Goal: Transaction & Acquisition: Subscribe to service/newsletter

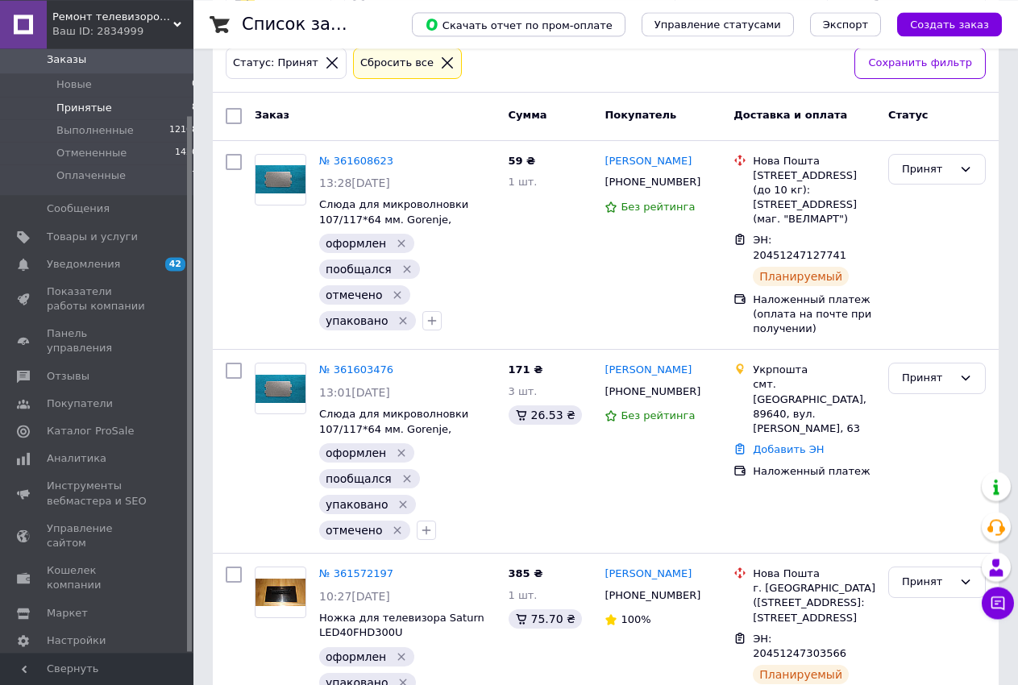
scroll to position [420, 0]
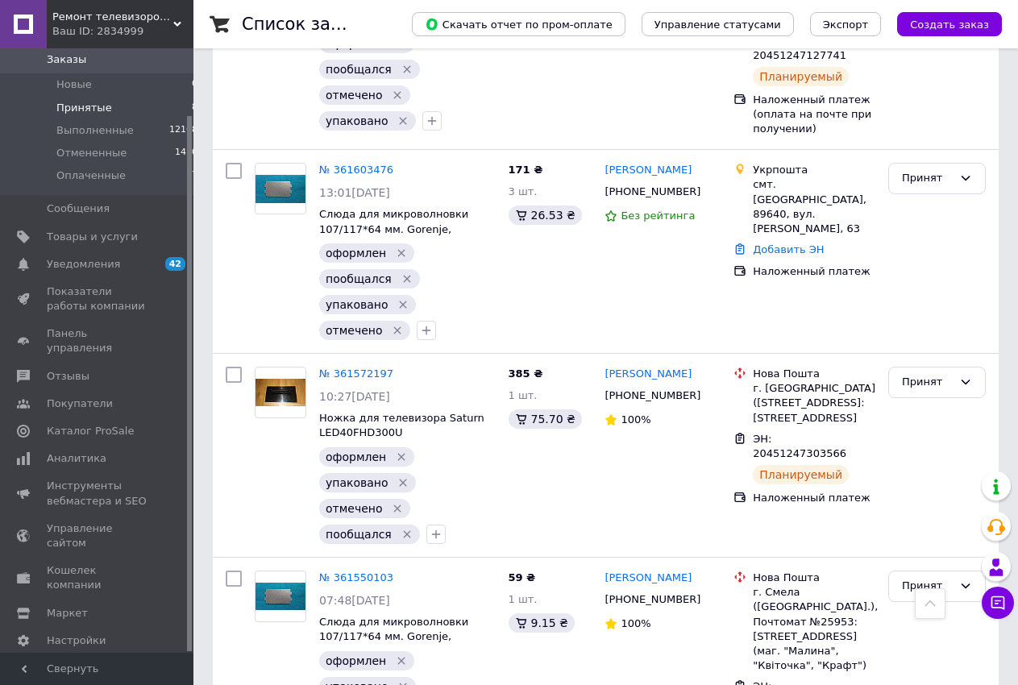
click at [118, 110] on li "Принятые 8" at bounding box center [103, 108] width 207 height 23
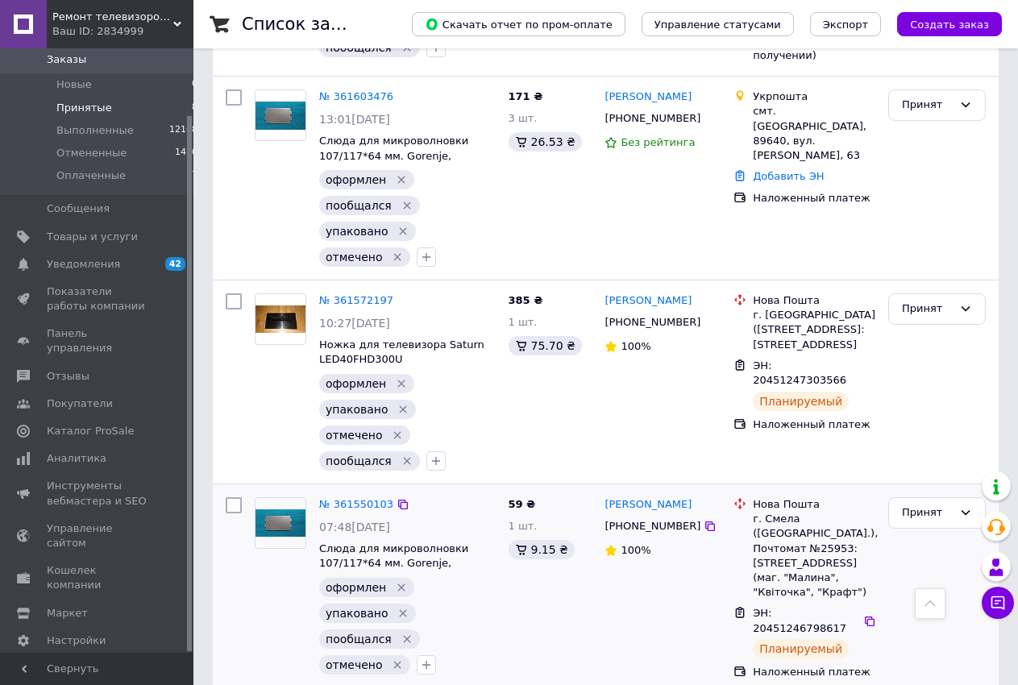
scroll to position [803, 0]
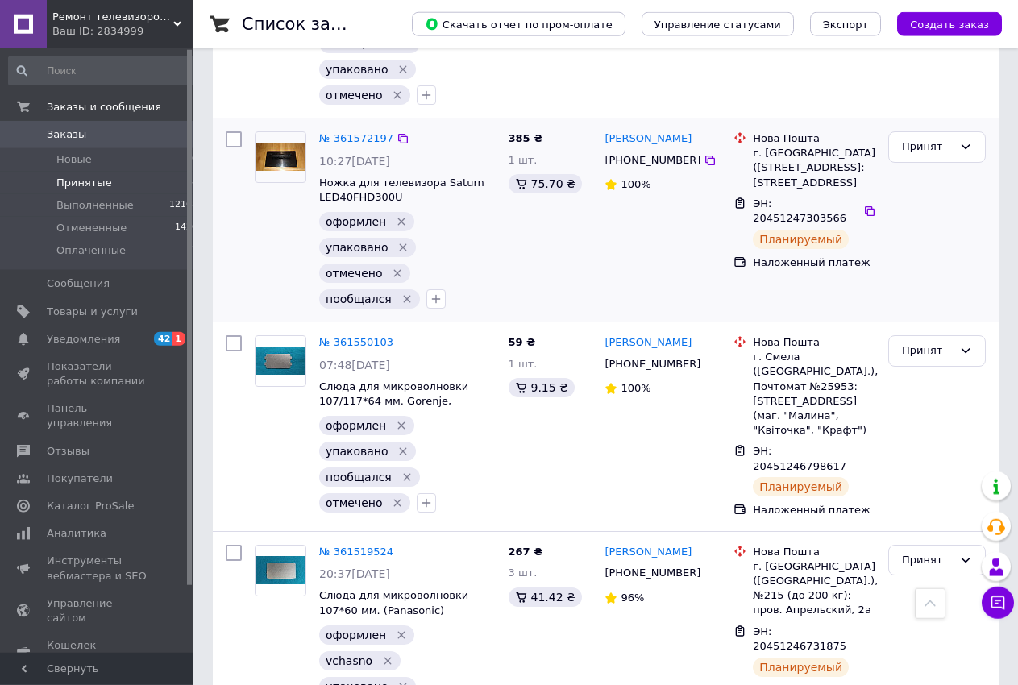
scroll to position [822, 0]
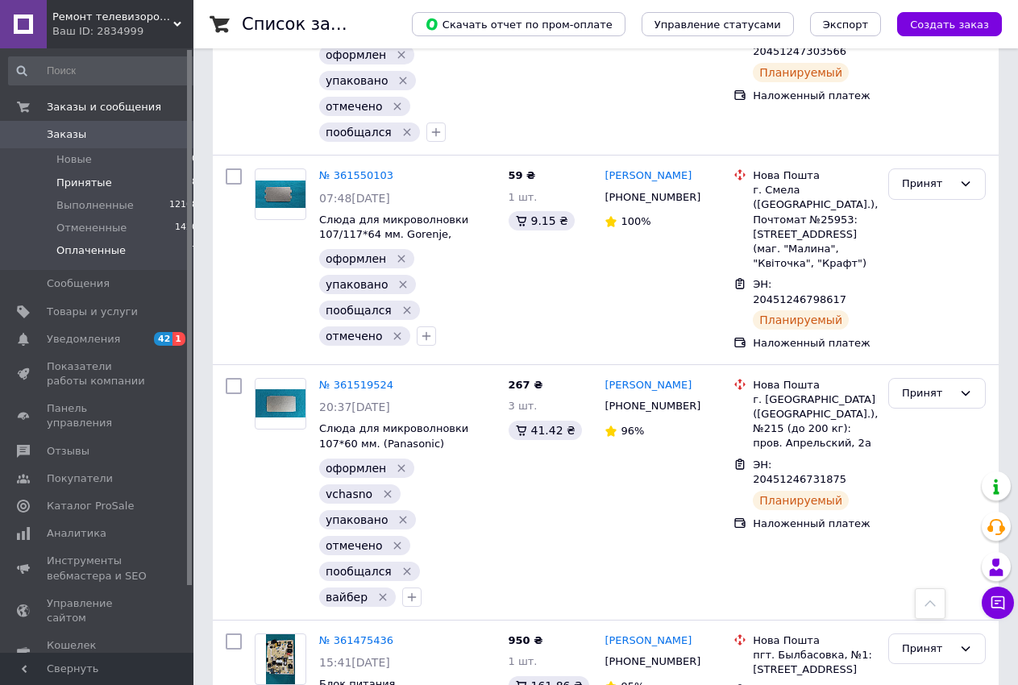
click at [147, 246] on li "Оплаченные 7" at bounding box center [103, 254] width 207 height 31
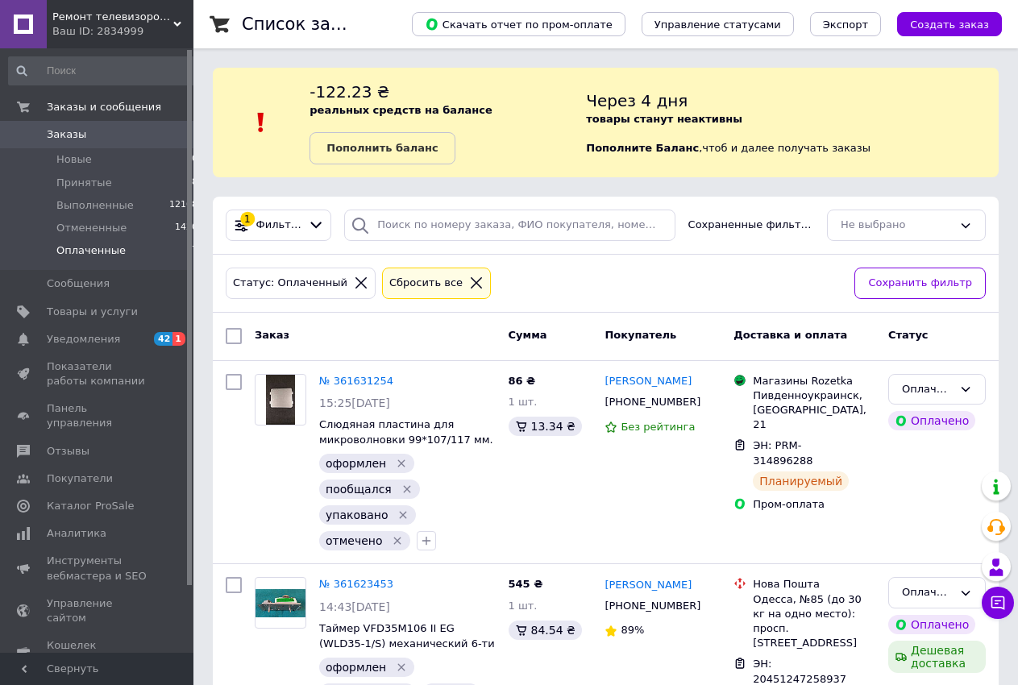
scroll to position [329, 0]
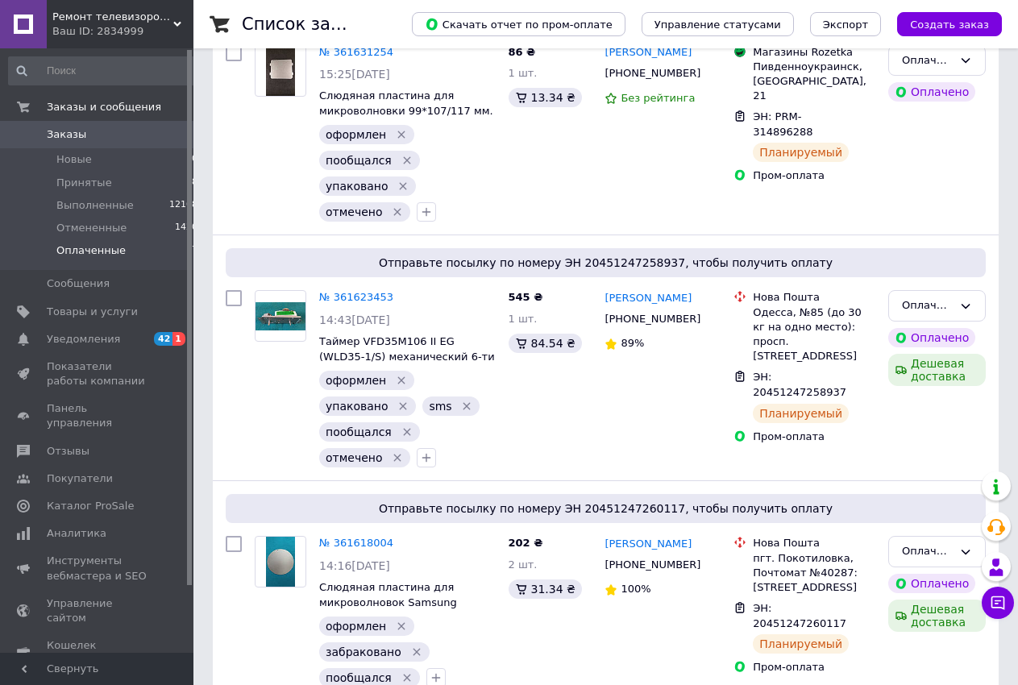
click at [100, 248] on span "Оплаченные" at bounding box center [90, 250] width 69 height 15
click at [396, 298] on icon at bounding box center [402, 298] width 13 height 13
click at [420, 454] on icon "button" at bounding box center [426, 457] width 13 height 13
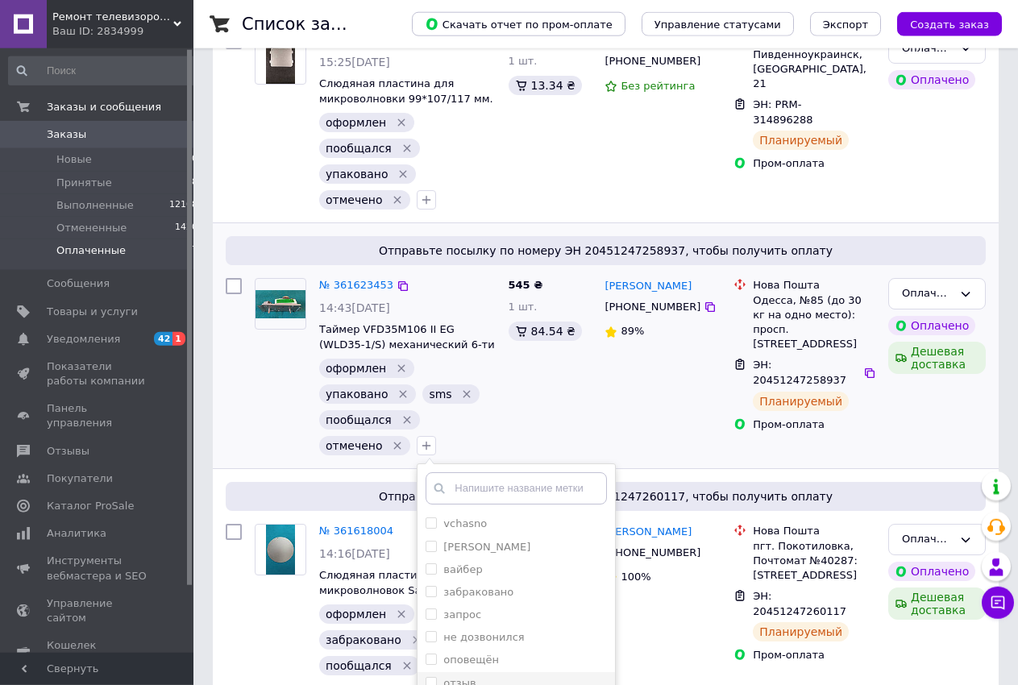
scroll to position [657, 0]
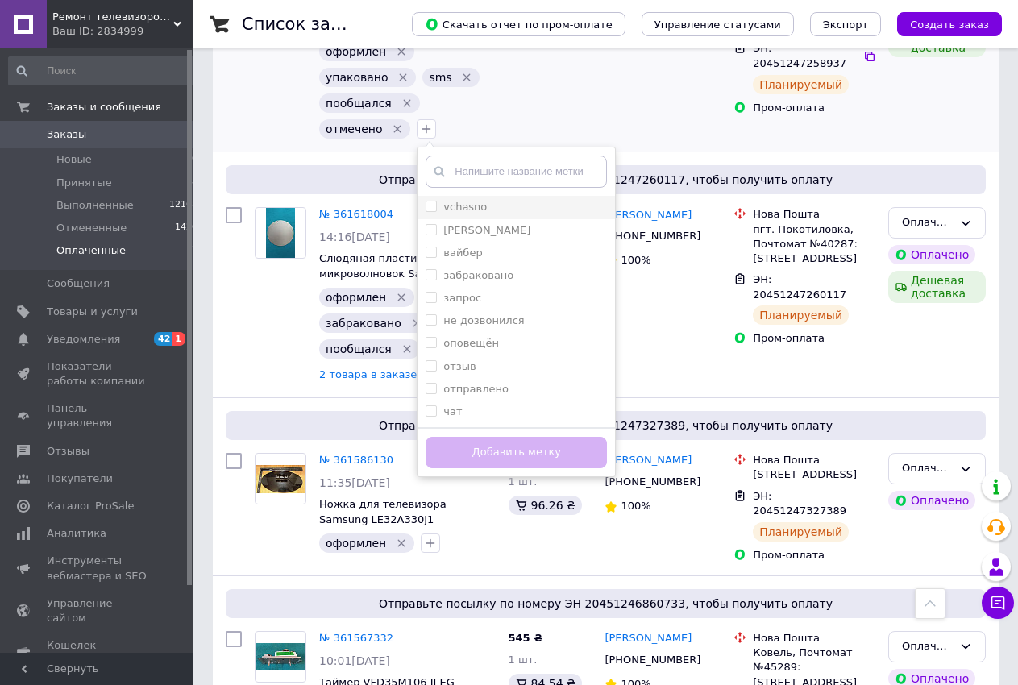
click at [425, 207] on input "vchasno" at bounding box center [430, 206] width 10 height 10
checkbox input "true"
click at [464, 450] on button "Добавить метку" at bounding box center [515, 452] width 181 height 31
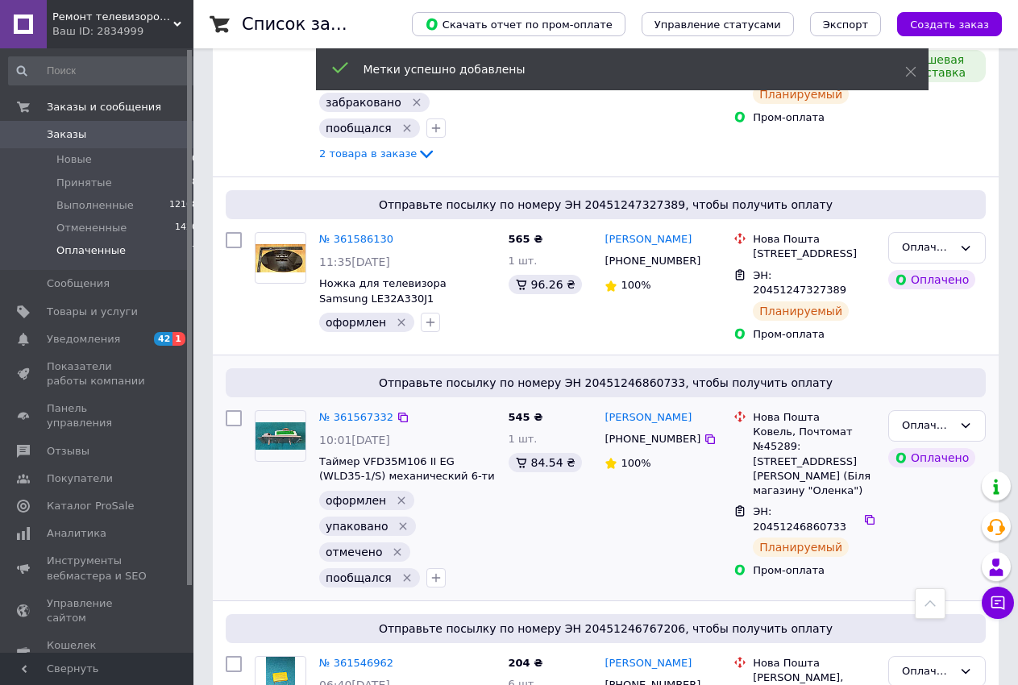
scroll to position [930, 0]
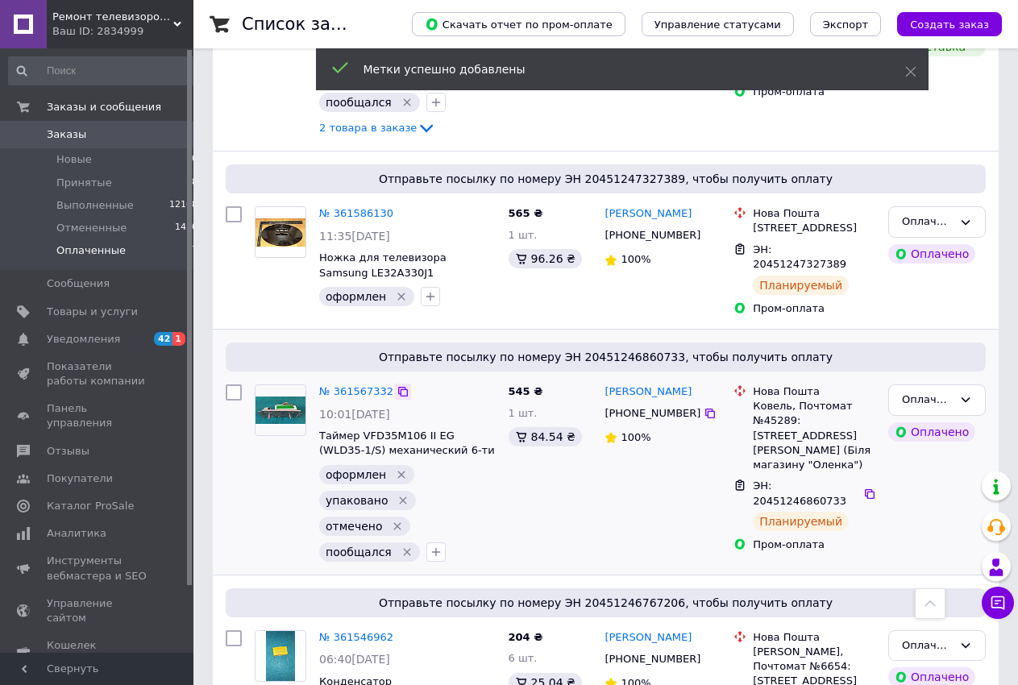
click at [396, 389] on icon at bounding box center [402, 391] width 13 height 13
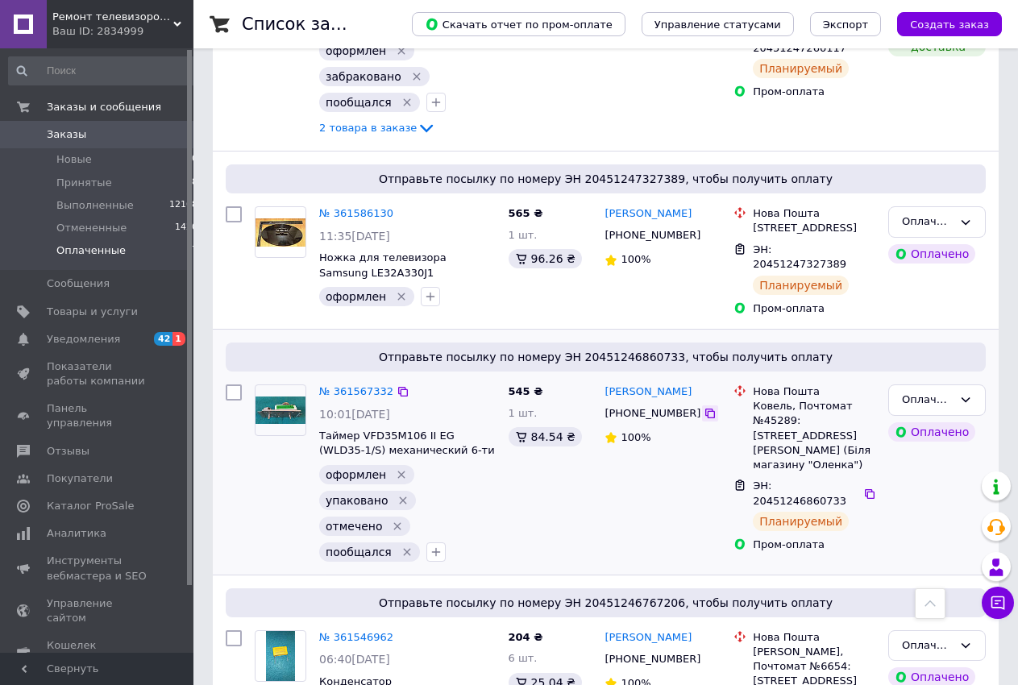
click at [703, 414] on icon at bounding box center [709, 413] width 13 height 13
click at [863, 487] on icon at bounding box center [869, 493] width 13 height 13
click at [954, 400] on div "Оплаченный" at bounding box center [936, 399] width 97 height 31
click at [930, 461] on li "Выполнен" at bounding box center [937, 463] width 96 height 30
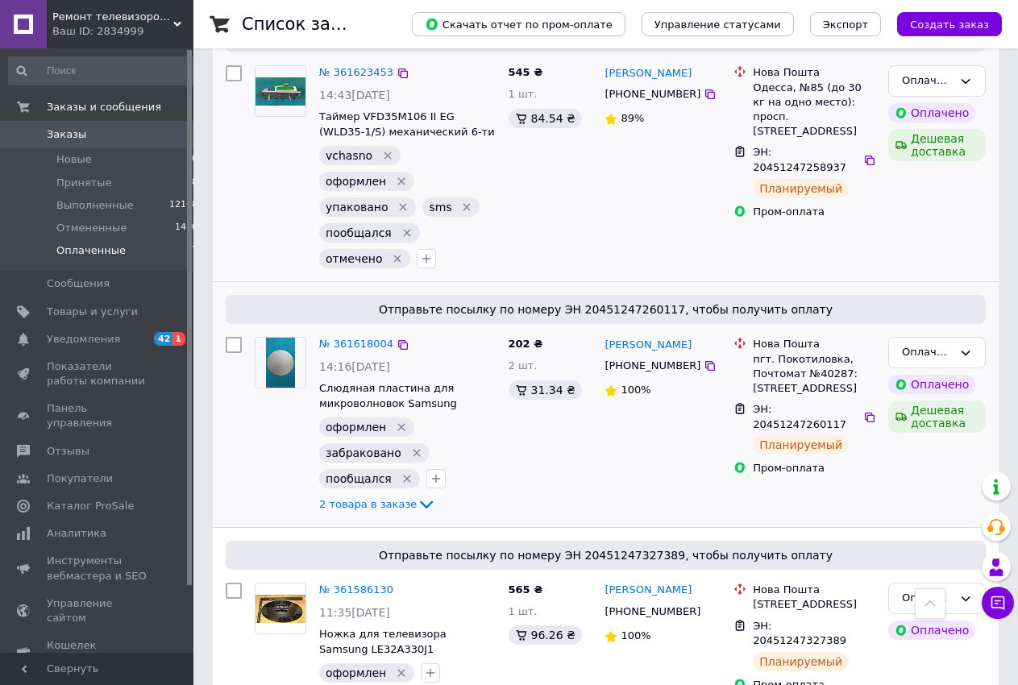
scroll to position [657, 0]
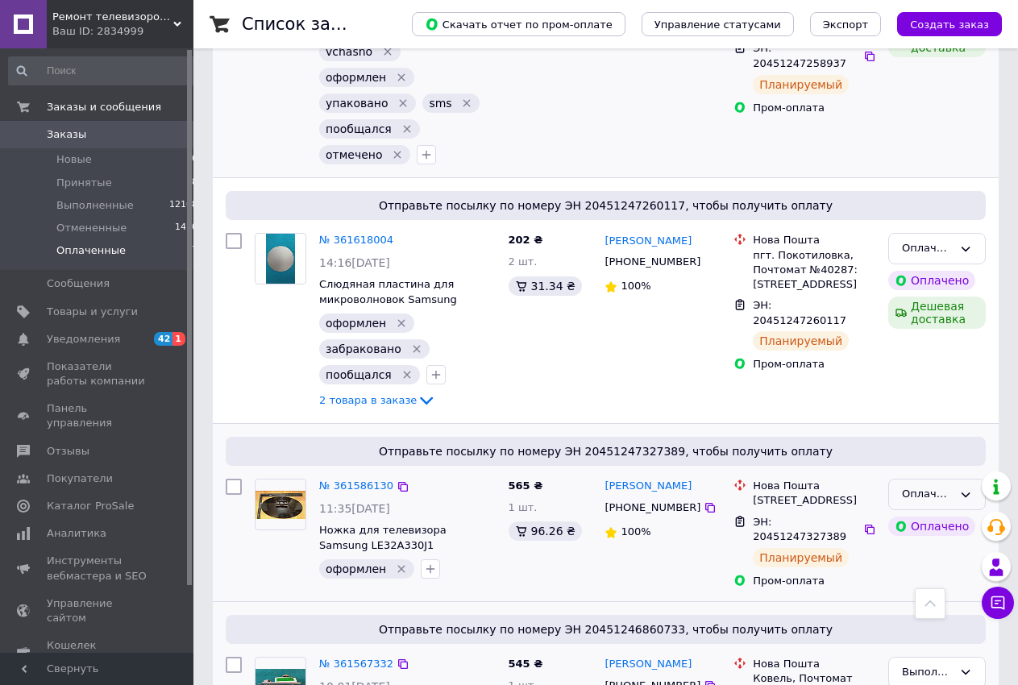
click at [915, 486] on div "Оплаченный" at bounding box center [927, 494] width 51 height 17
click at [913, 542] on li "Выполнен" at bounding box center [937, 557] width 96 height 30
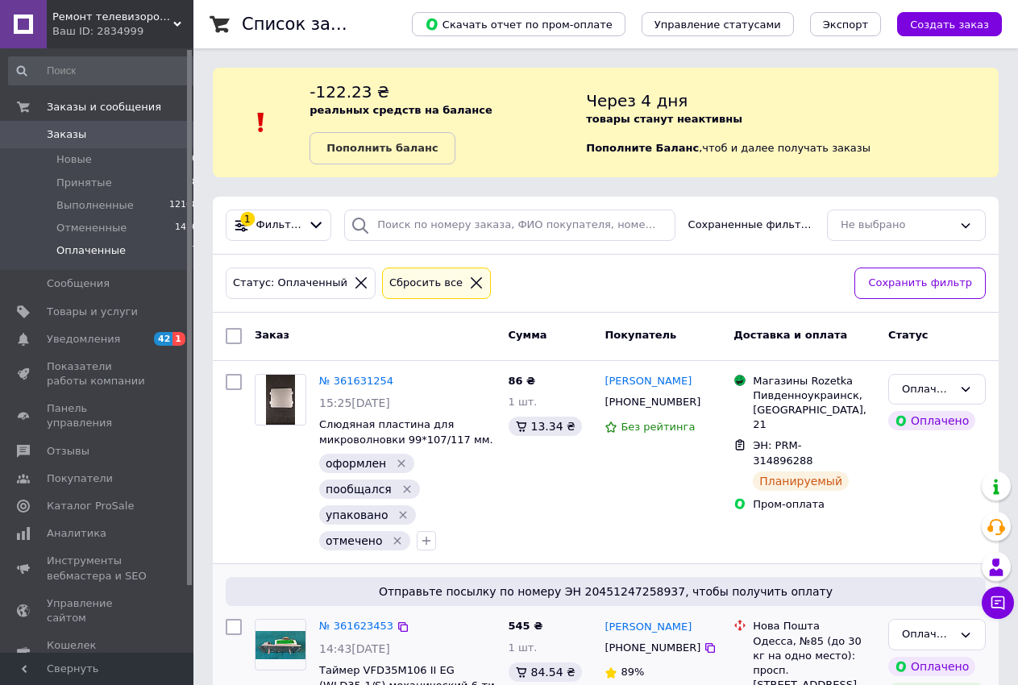
scroll to position [411, 0]
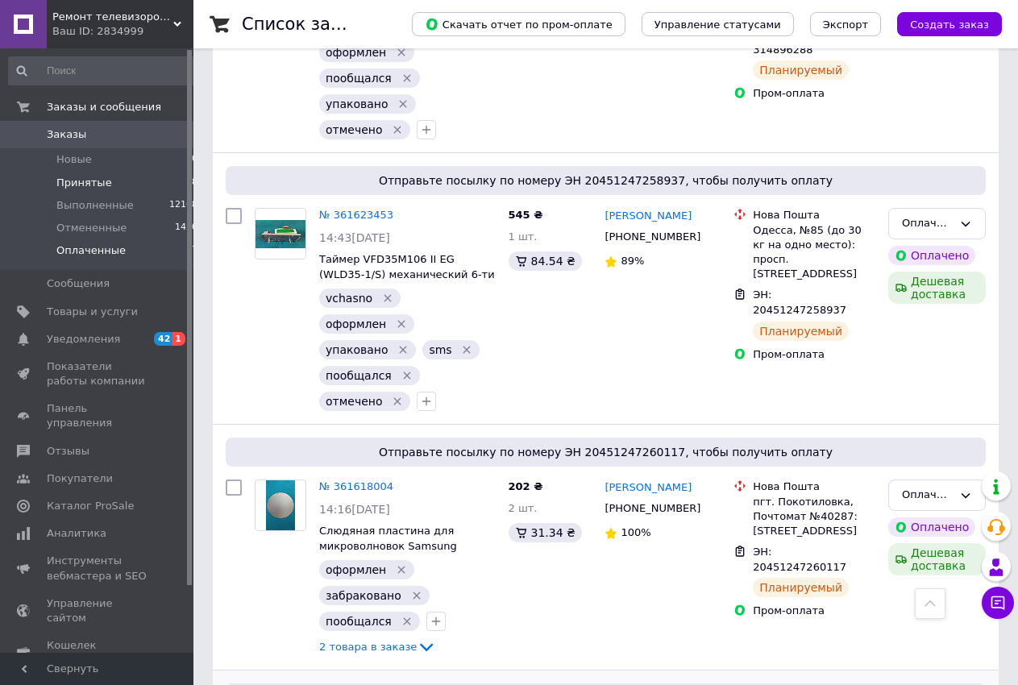
click at [114, 180] on li "Принятые 8" at bounding box center [103, 183] width 207 height 23
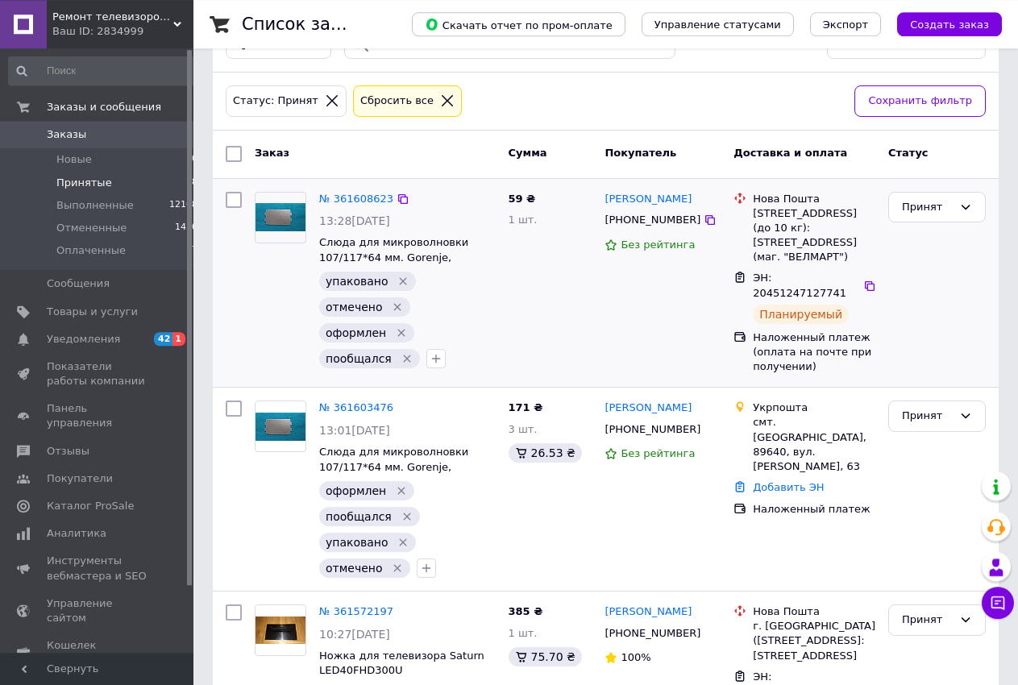
scroll to position [411, 0]
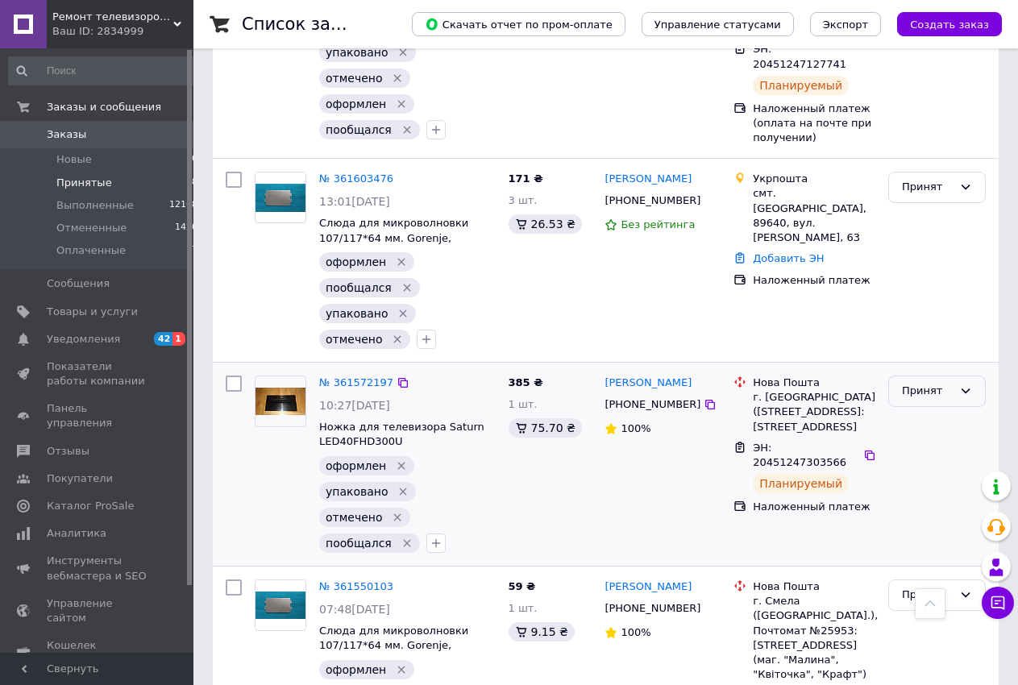
click at [939, 383] on div "Принят" at bounding box center [927, 391] width 51 height 17
click at [941, 418] on li "Выполнен" at bounding box center [937, 425] width 96 height 30
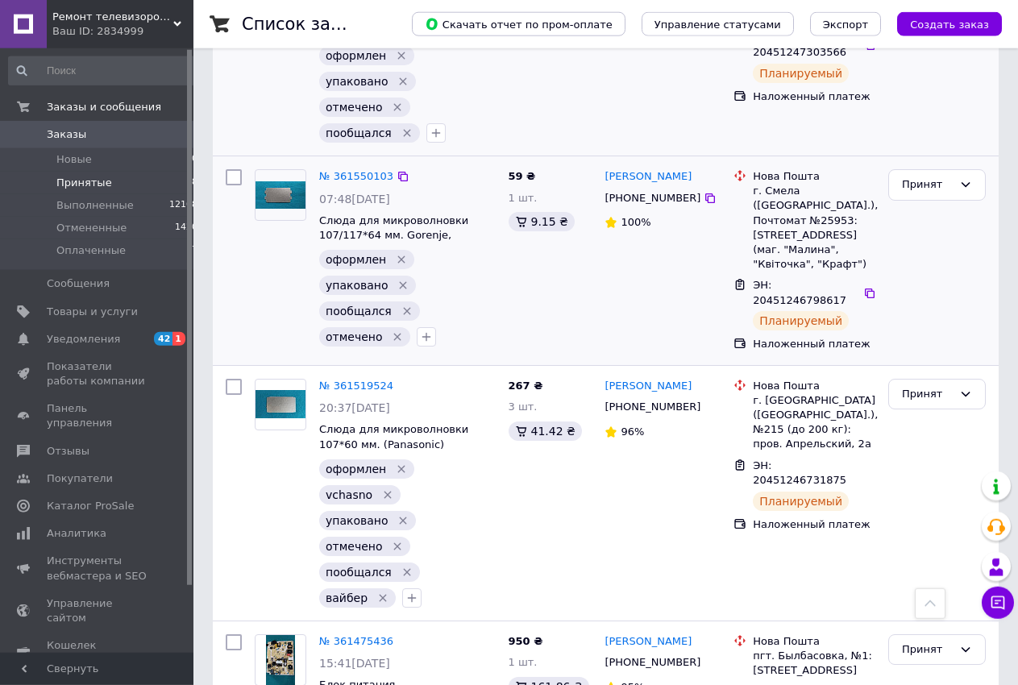
scroll to position [749, 0]
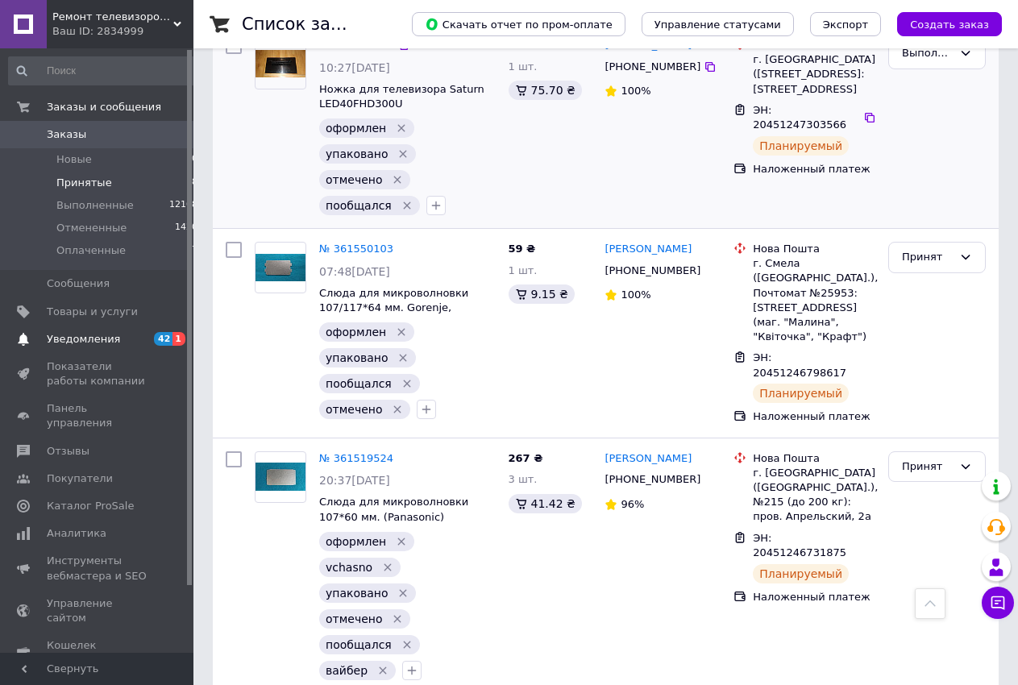
click at [87, 341] on span "Уведомления" at bounding box center [83, 339] width 73 height 15
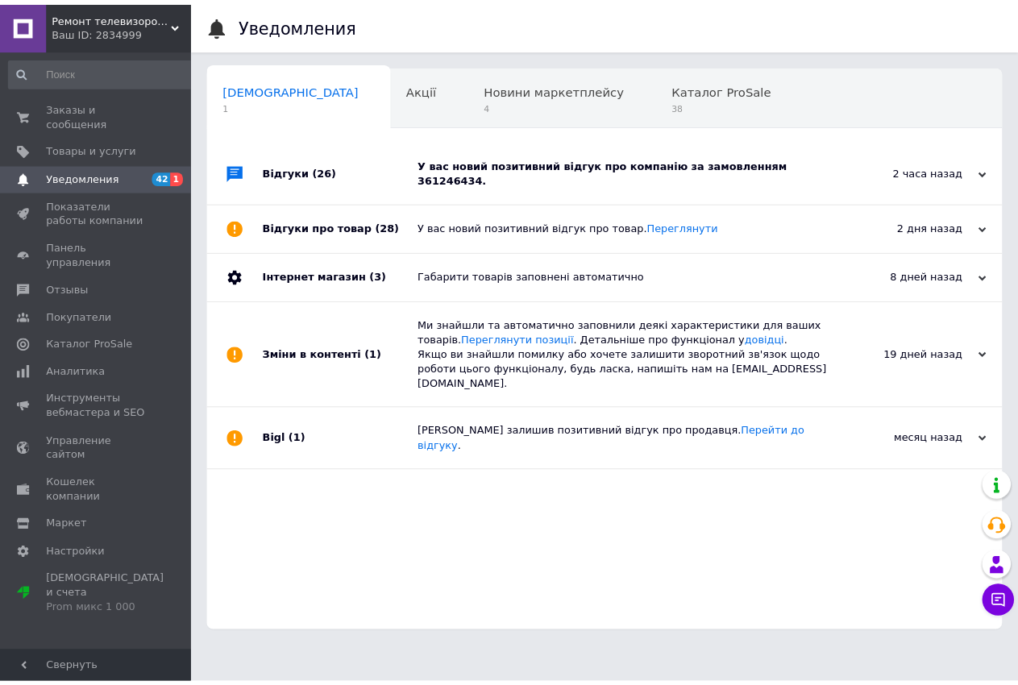
scroll to position [0, 2]
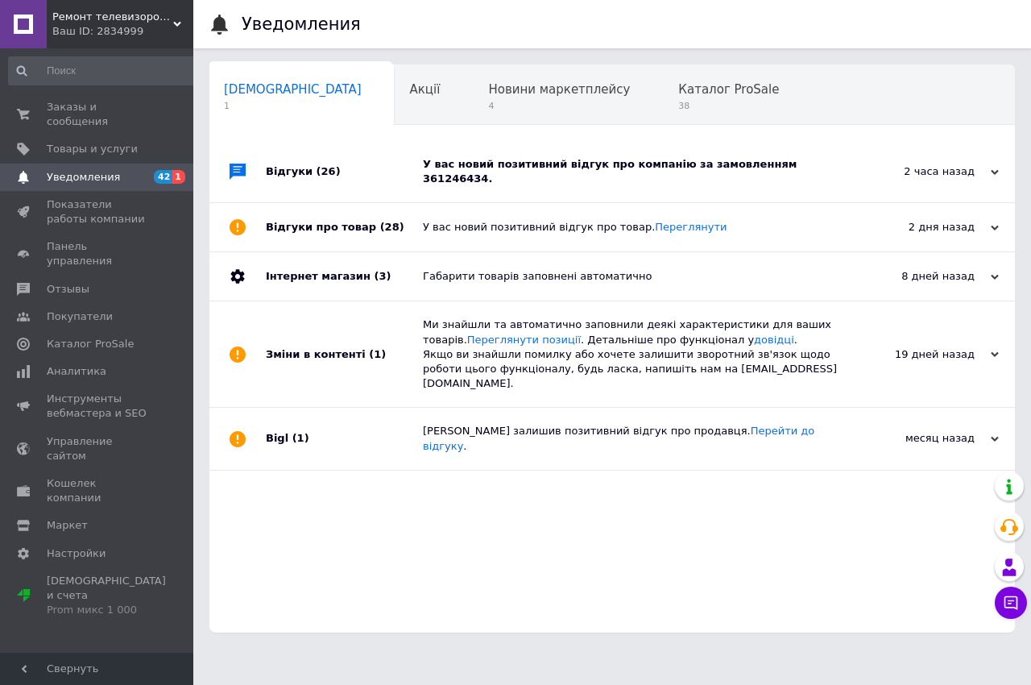
click at [736, 163] on div "У вас новий позитивний відгук про компанію за замовленням 361246434." at bounding box center [630, 171] width 415 height 29
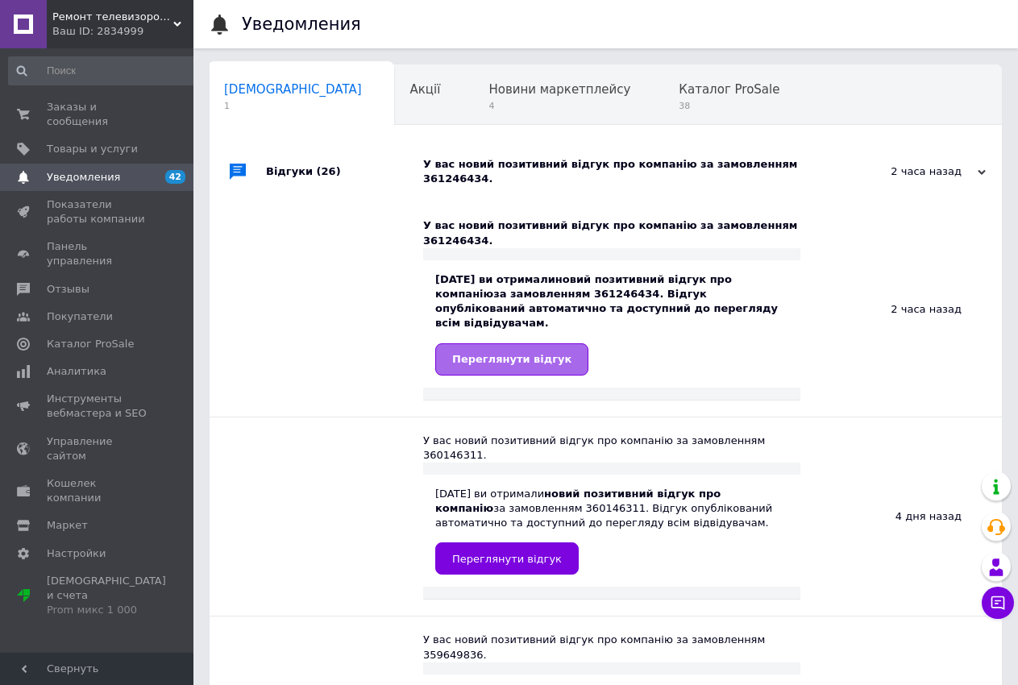
click at [529, 353] on span "Переглянути відгук" at bounding box center [511, 359] width 119 height 12
click at [91, 142] on span "Товары и услуги" at bounding box center [92, 149] width 91 height 15
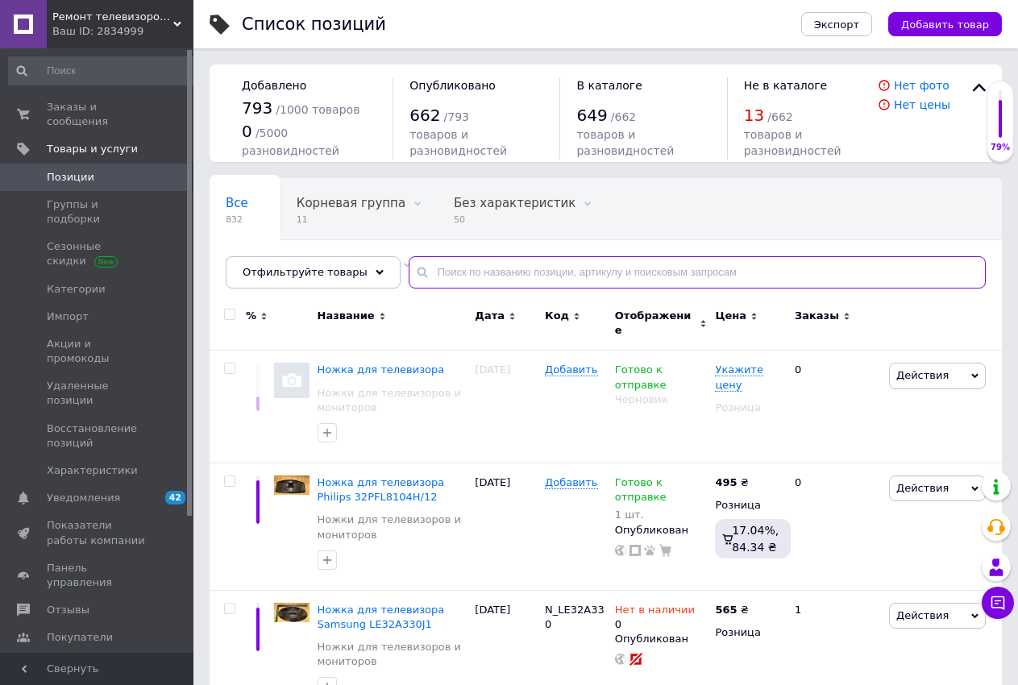
click at [427, 279] on input "text" at bounding box center [697, 272] width 577 height 32
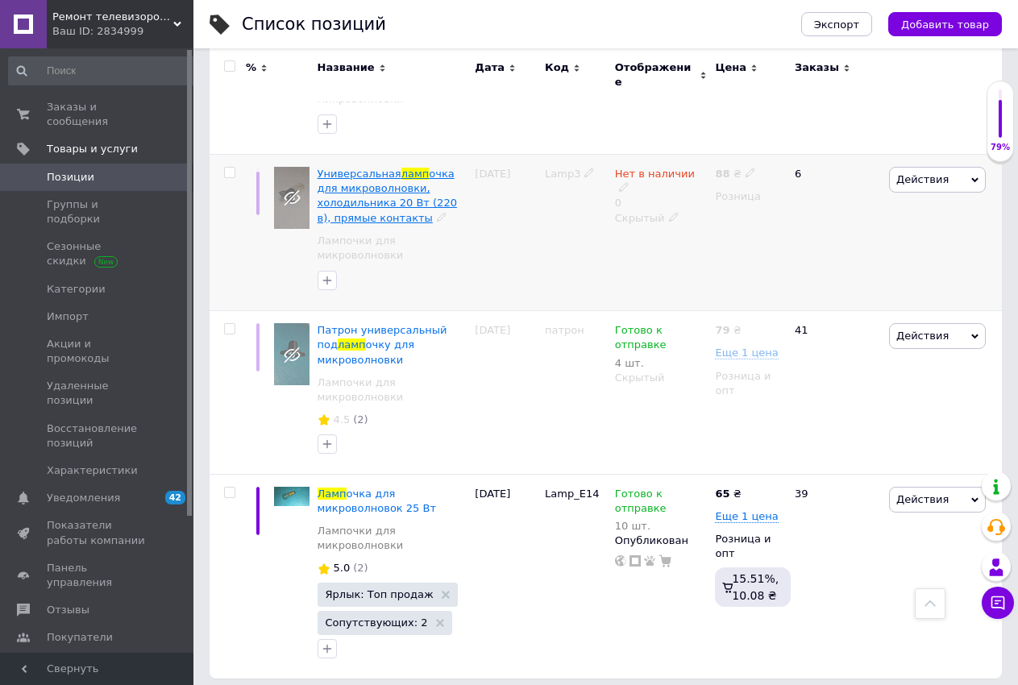
scroll to position [515, 0]
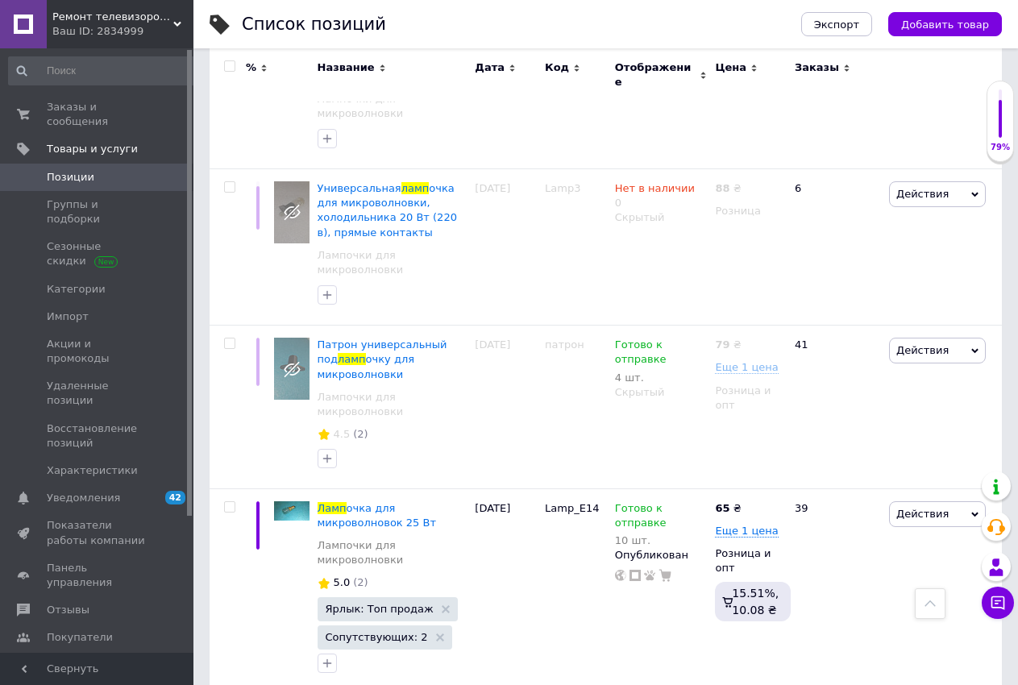
type input "ламп"
click at [88, 108] on span "Заказы и сообщения" at bounding box center [98, 114] width 102 height 29
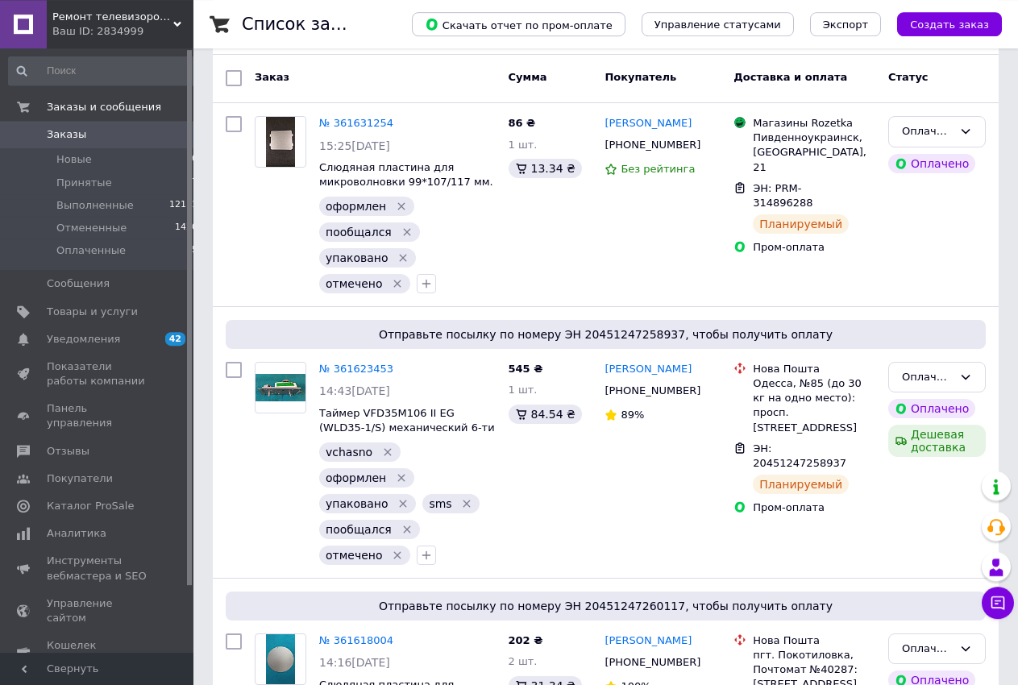
scroll to position [247, 0]
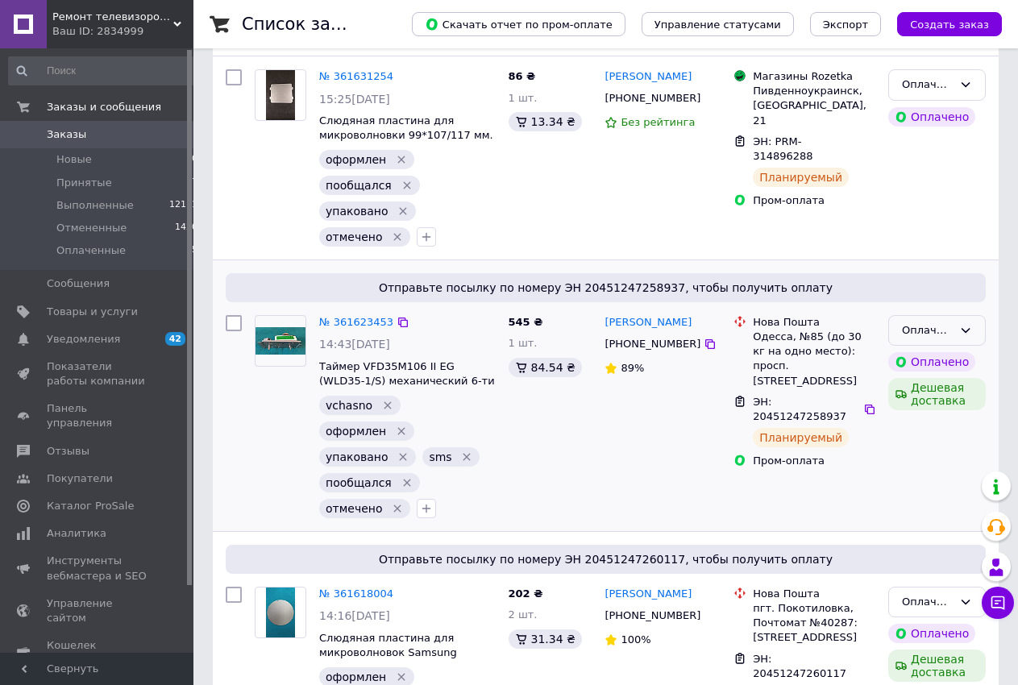
click at [922, 333] on div "Оплаченный" at bounding box center [927, 330] width 51 height 17
click at [923, 389] on li "Выполнен" at bounding box center [937, 394] width 96 height 30
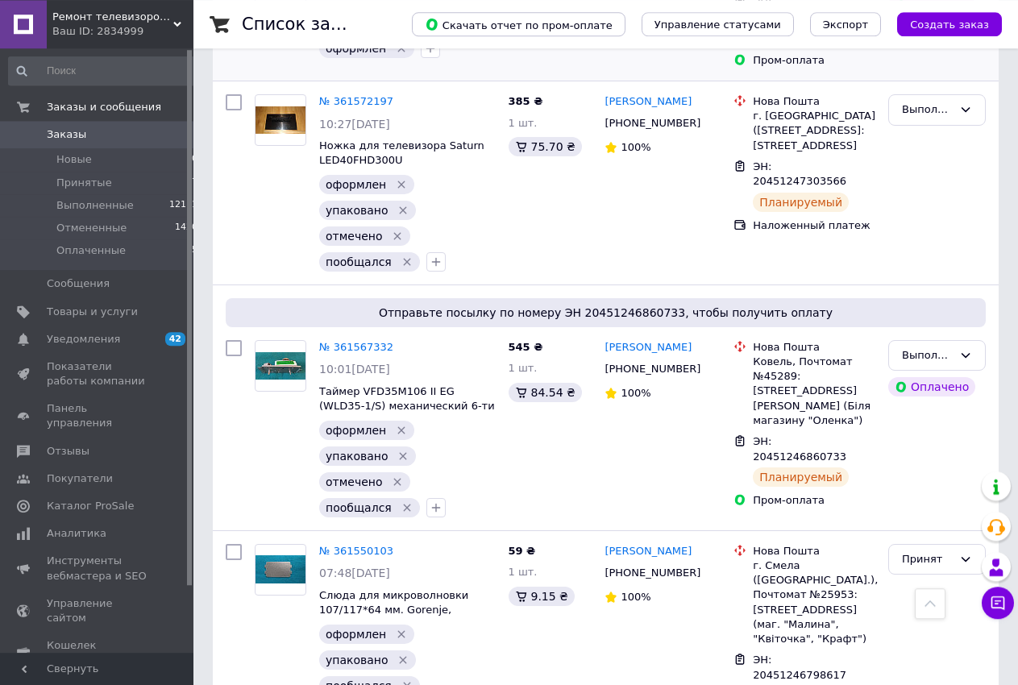
scroll to position [1562, 0]
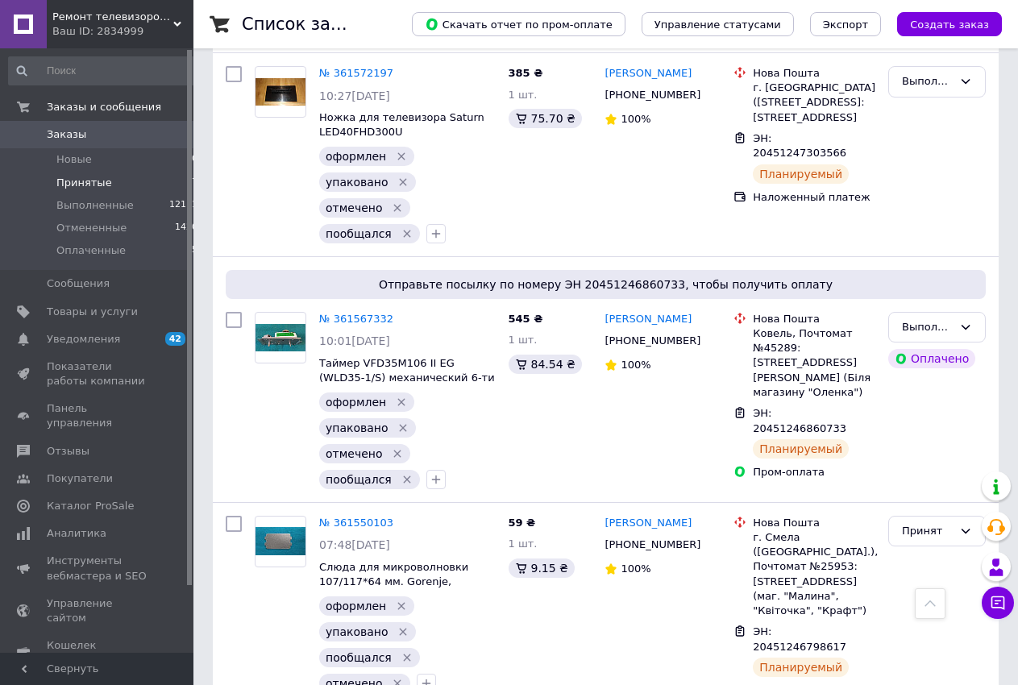
click at [127, 182] on li "Принятые 7" at bounding box center [103, 183] width 207 height 23
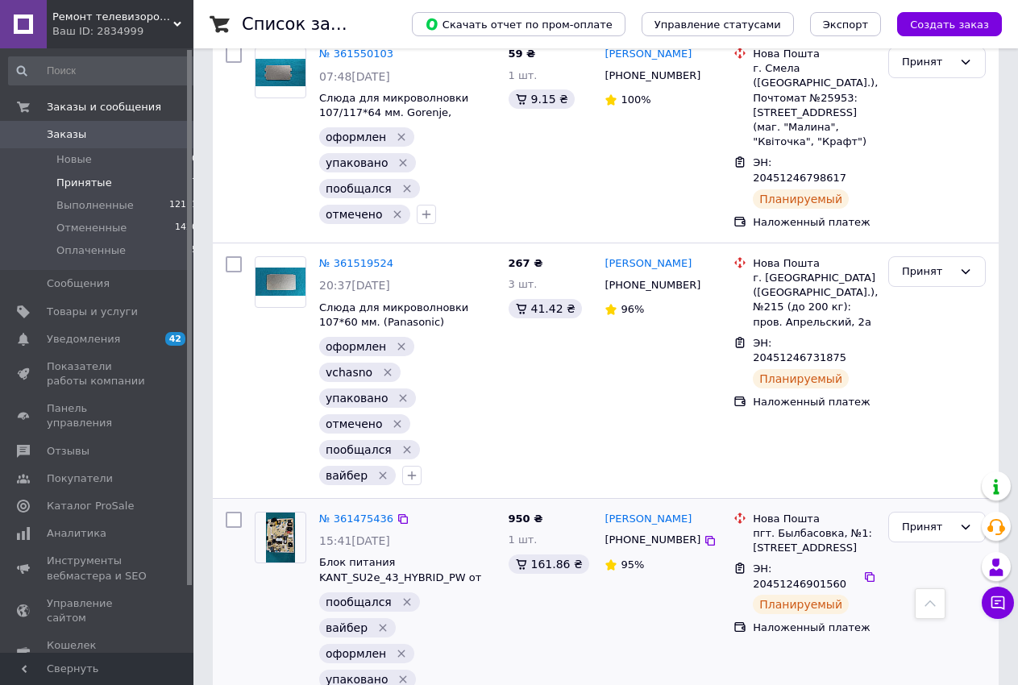
scroll to position [1038, 0]
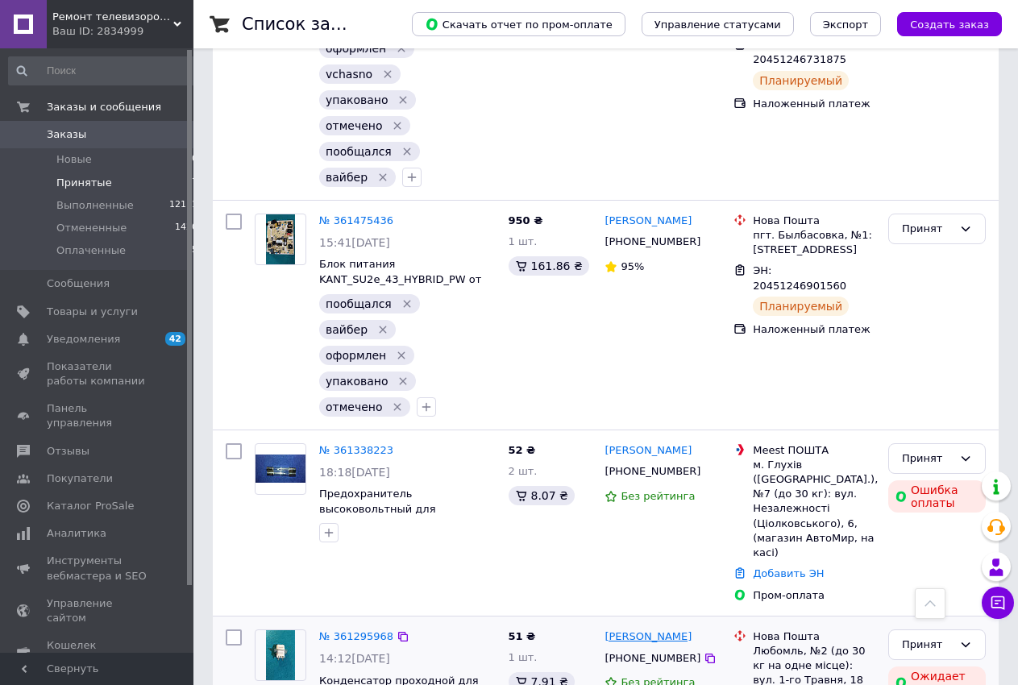
click at [622, 629] on link "Антон Влязло" at bounding box center [647, 636] width 87 height 15
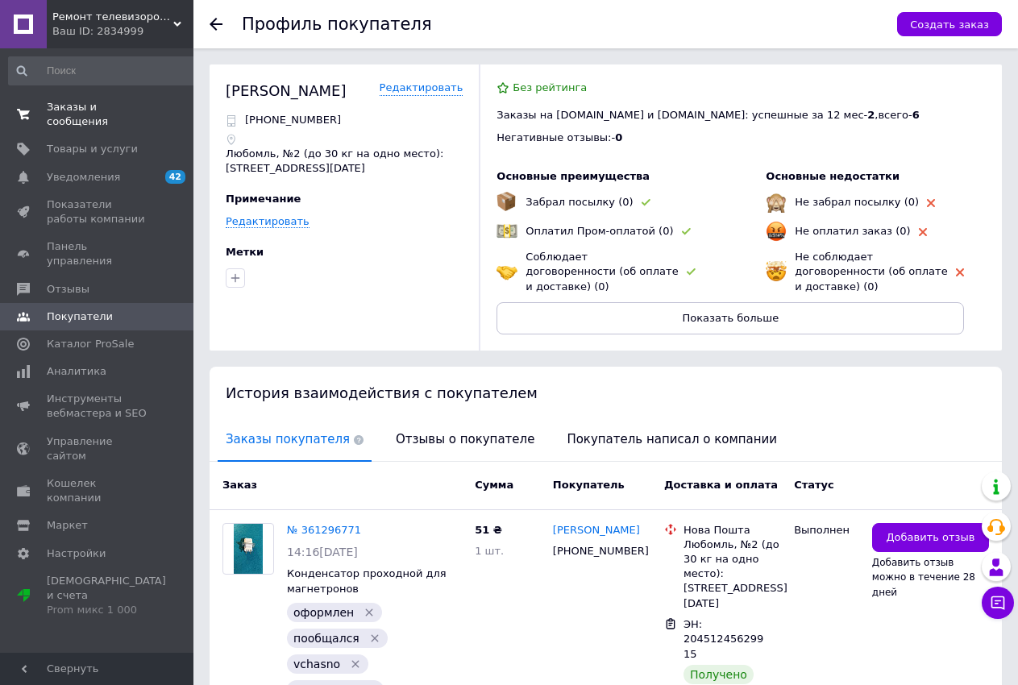
click at [109, 106] on span "Заказы и сообщения" at bounding box center [98, 114] width 102 height 29
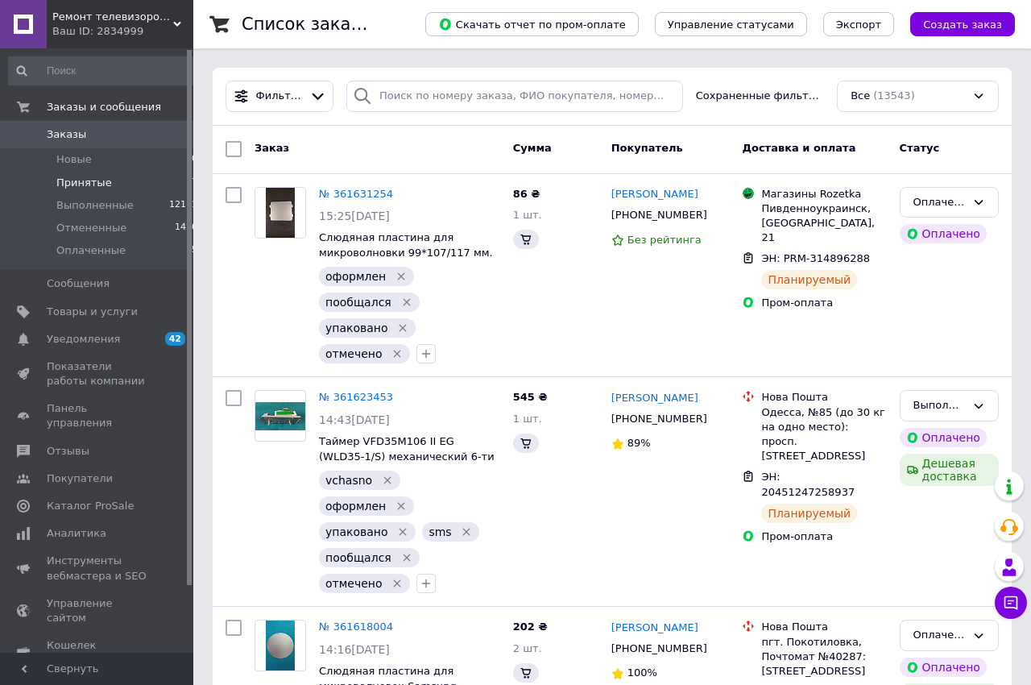
click at [90, 186] on span "Принятые" at bounding box center [84, 183] width 56 height 15
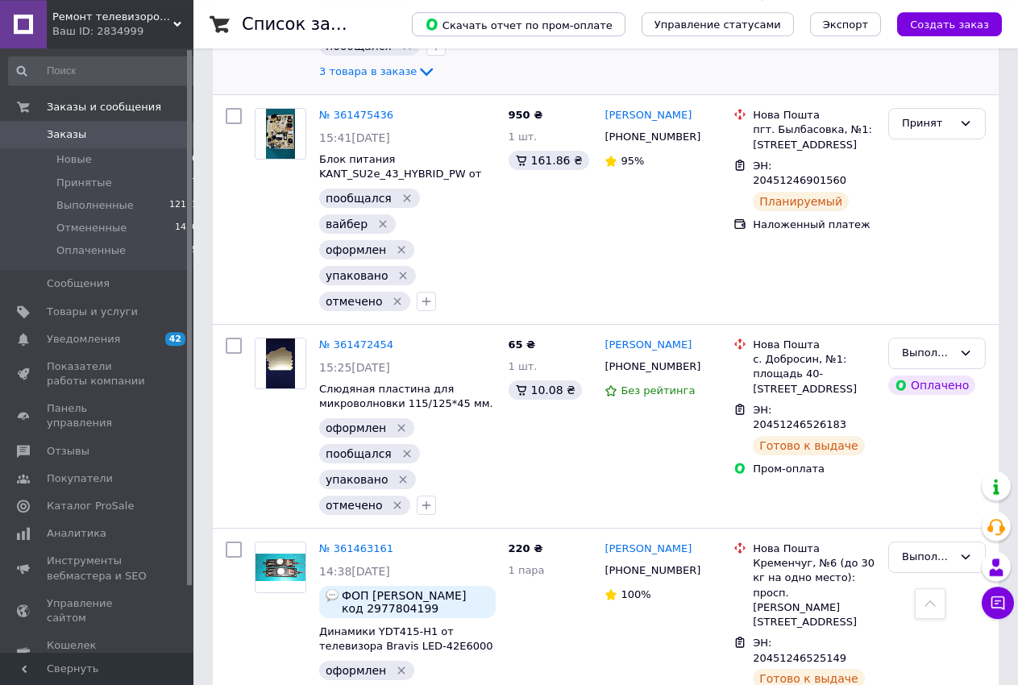
scroll to position [2712, 0]
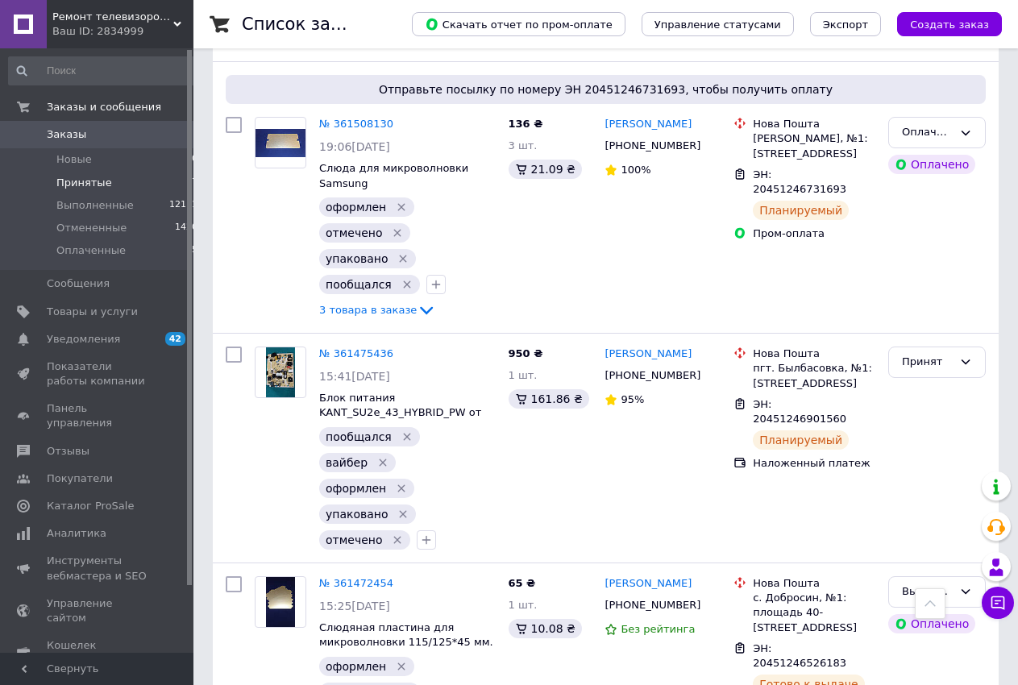
click at [114, 180] on li "Принятые 7" at bounding box center [103, 183] width 207 height 23
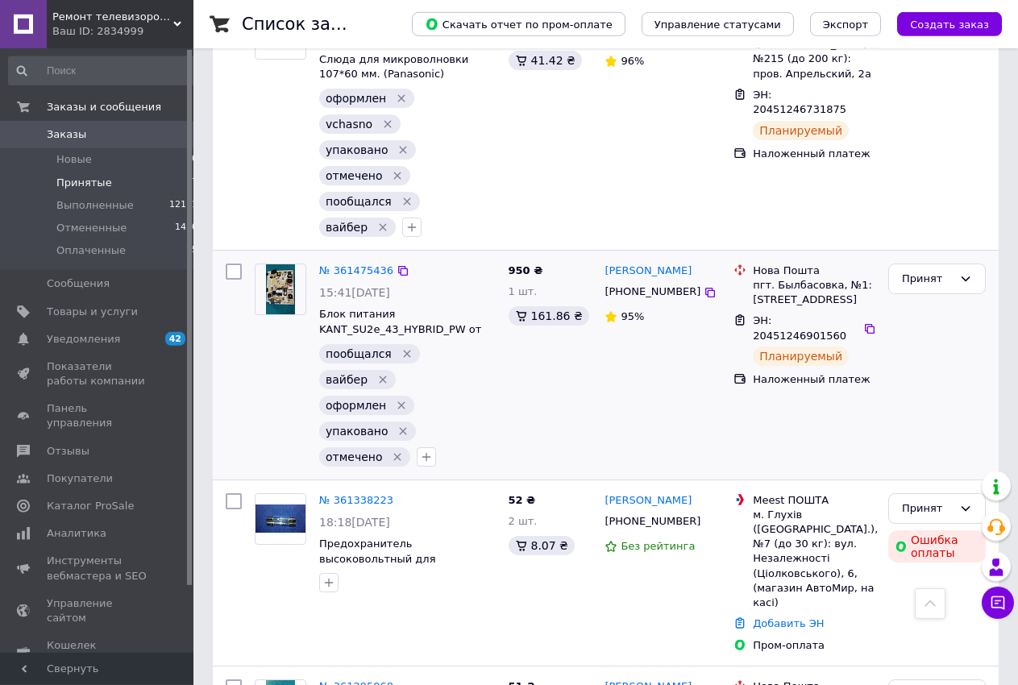
scroll to position [1038, 0]
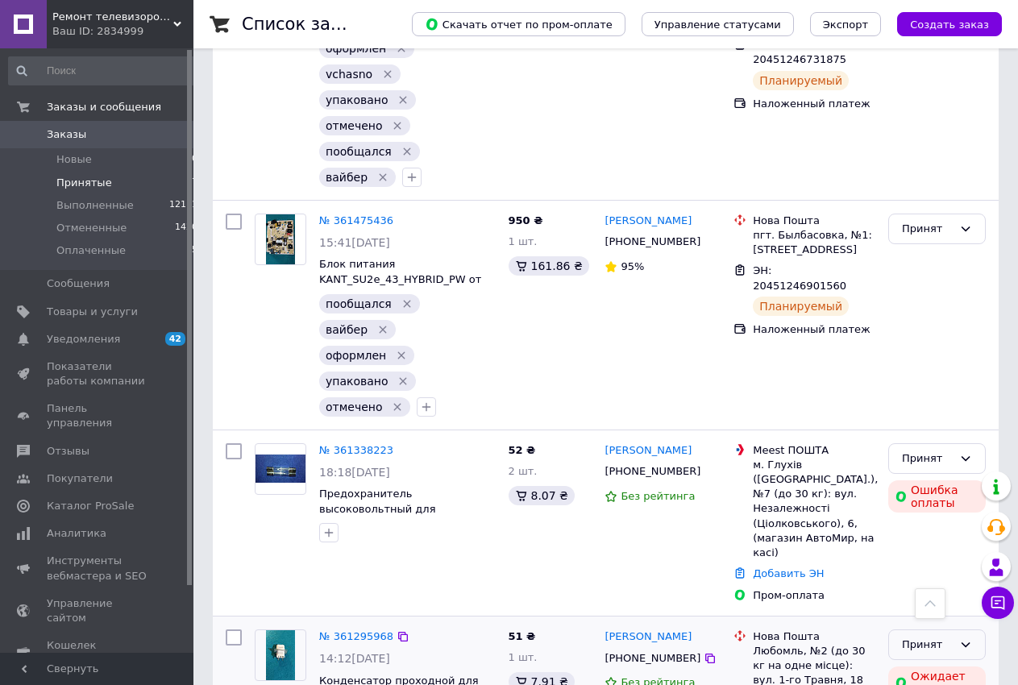
click at [940, 637] on div "Принят" at bounding box center [927, 645] width 51 height 17
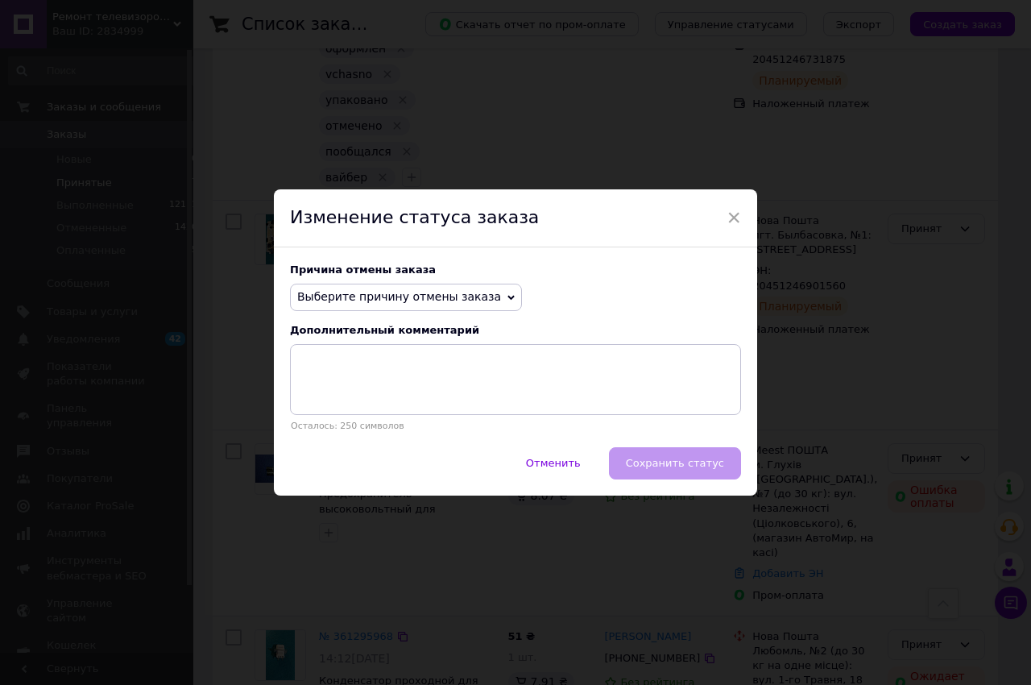
click at [462, 290] on span "Выберите причину отмены заказа" at bounding box center [399, 296] width 204 height 13
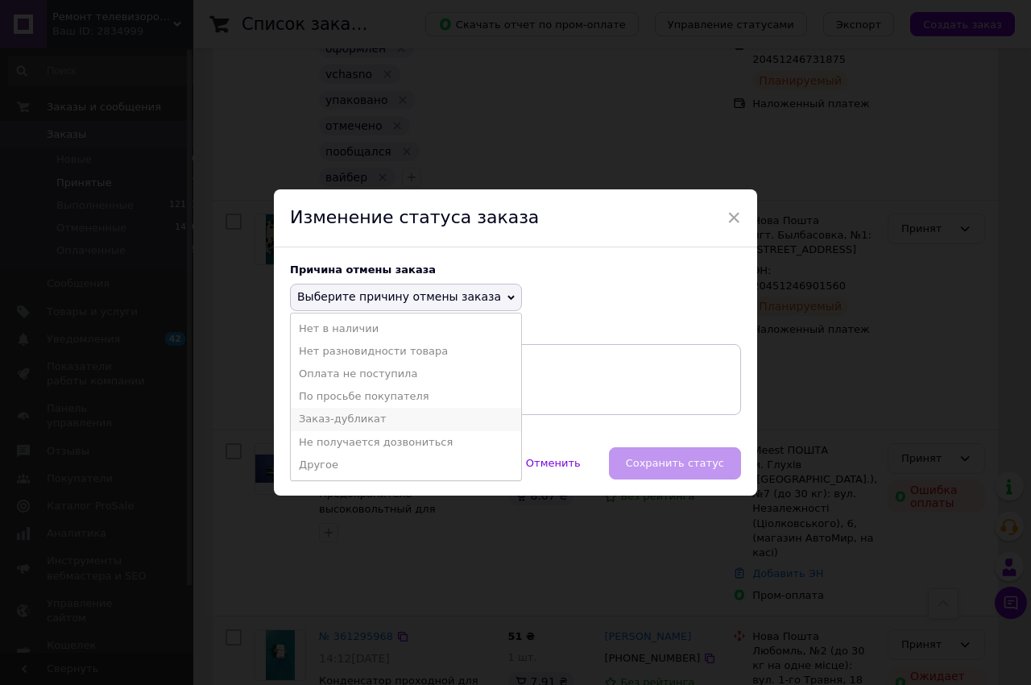
click at [371, 412] on li "Заказ-дубликат" at bounding box center [406, 419] width 230 height 23
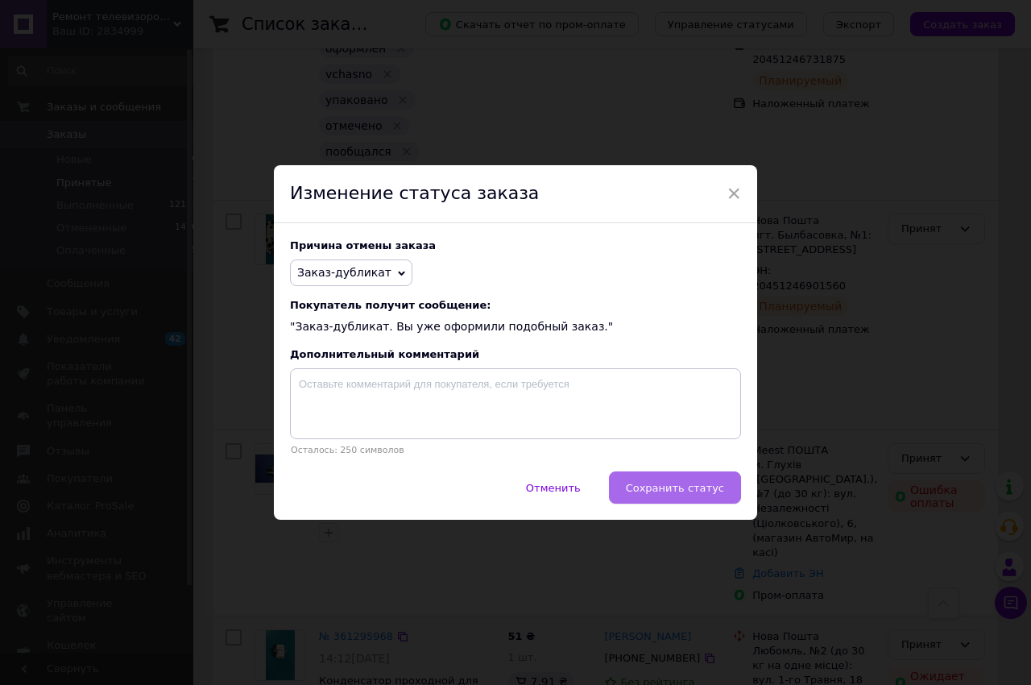
click at [699, 494] on span "Сохранить статус" at bounding box center [675, 488] width 98 height 12
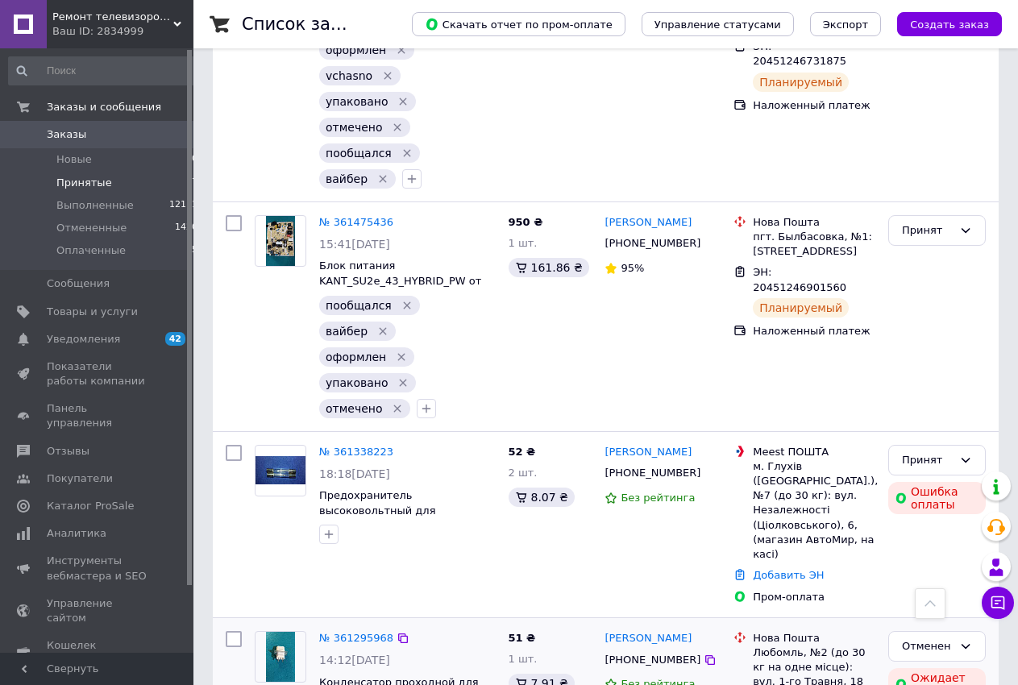
scroll to position [790, 0]
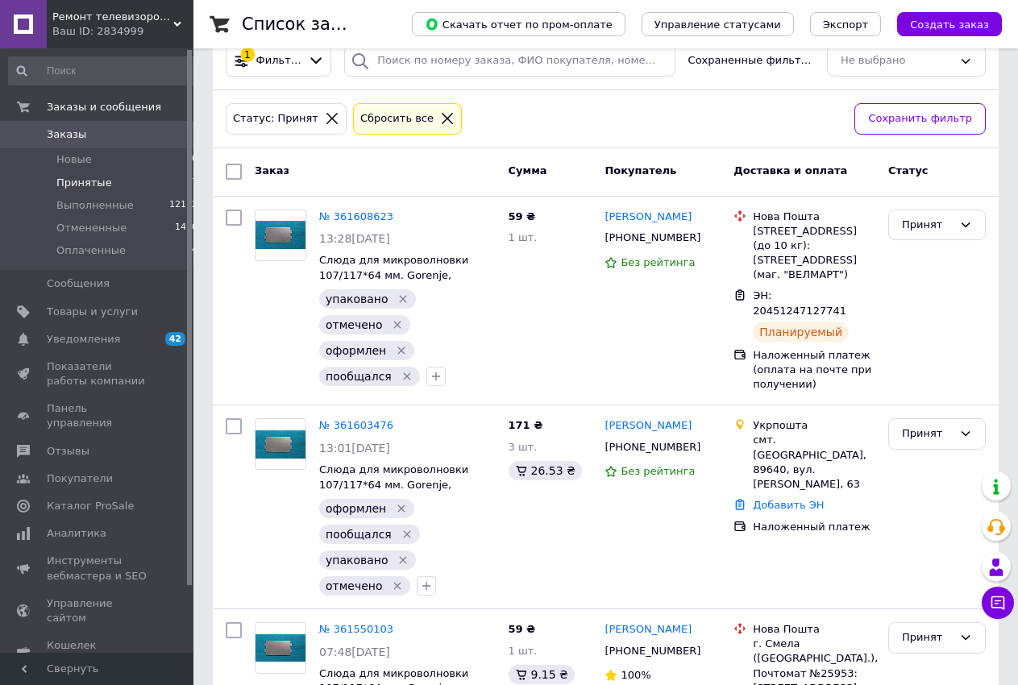
scroll to position [411, 0]
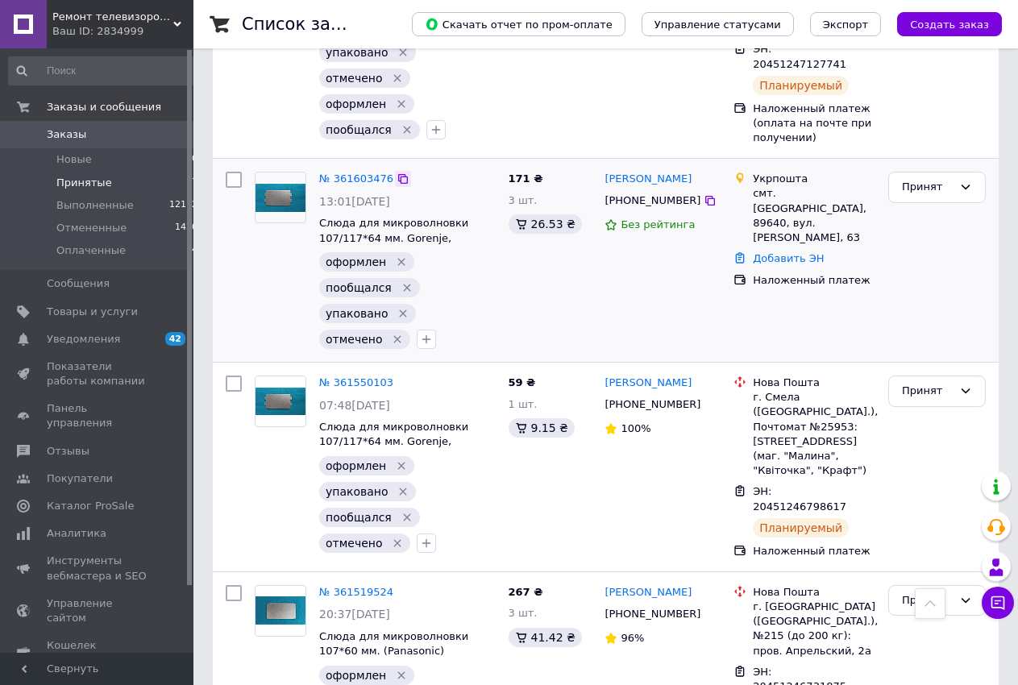
click at [398, 175] on icon at bounding box center [403, 179] width 10 height 10
click at [420, 335] on icon "button" at bounding box center [426, 339] width 13 height 13
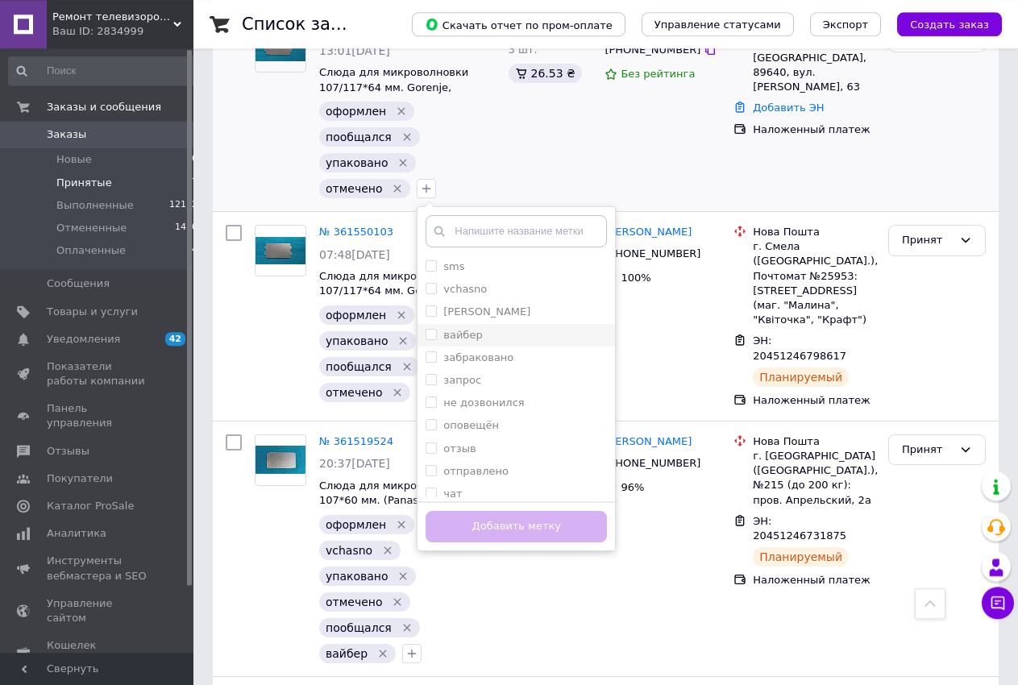
scroll to position [575, 0]
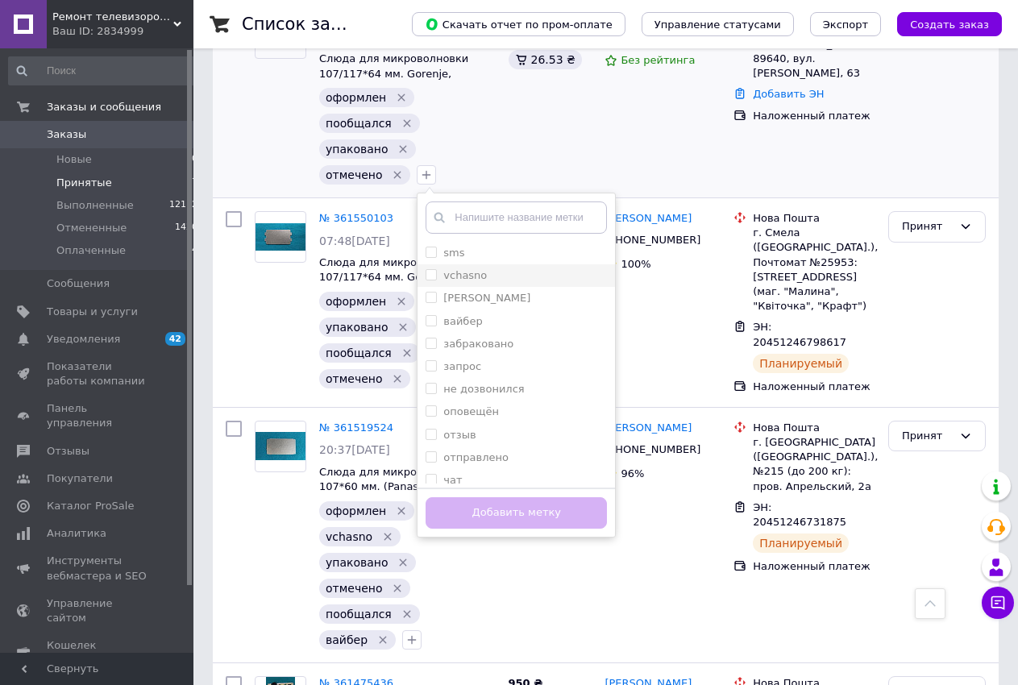
click at [425, 269] on input "vchasno" at bounding box center [430, 274] width 10 height 10
checkbox input "true"
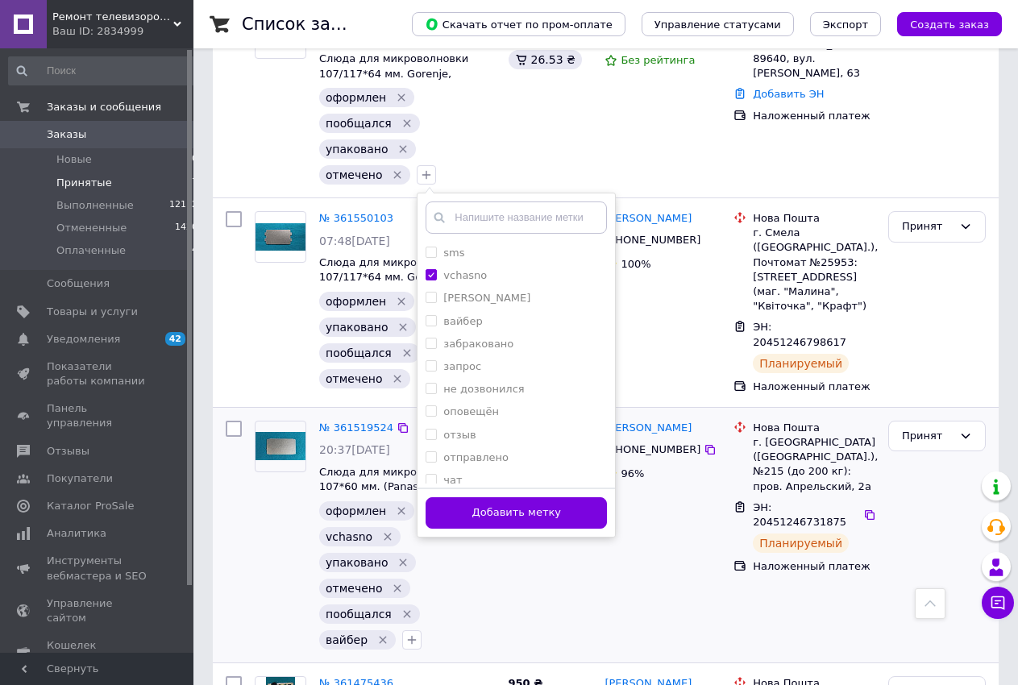
drag, startPoint x: 502, startPoint y: 505, endPoint x: 595, endPoint y: 413, distance: 130.5
click at [503, 505] on button "Добавить метку" at bounding box center [515, 512] width 181 height 31
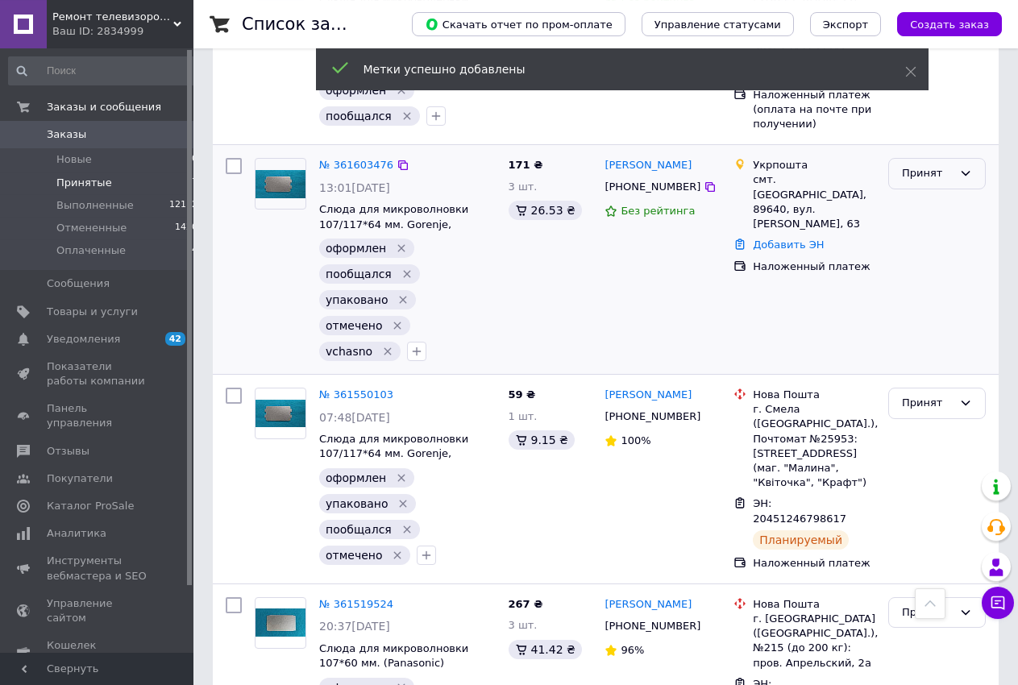
scroll to position [411, 0]
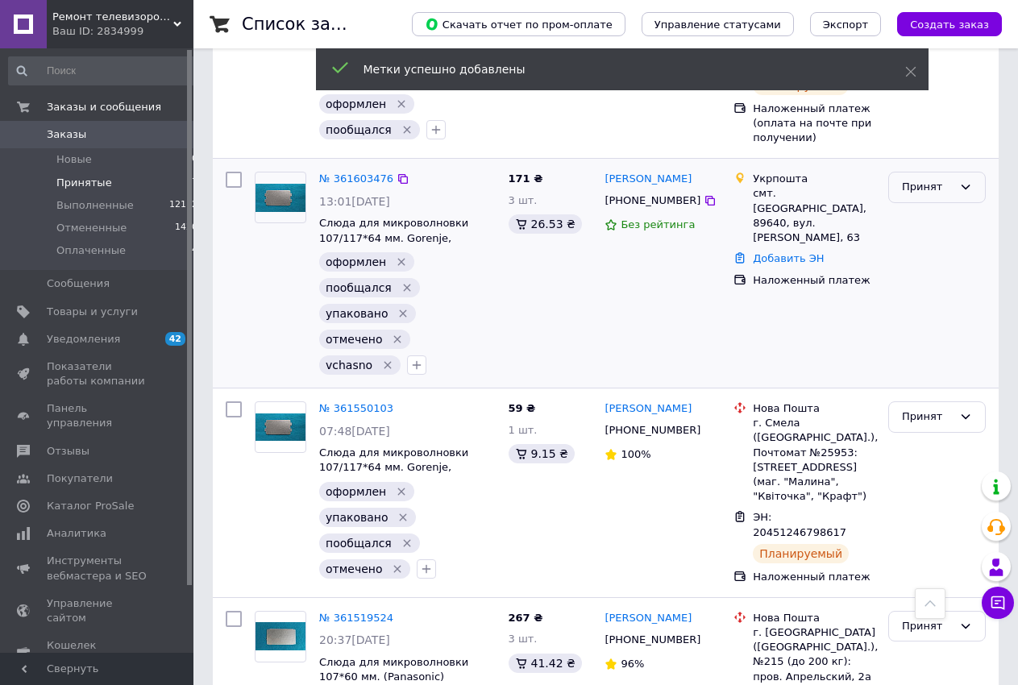
click at [930, 180] on div "Принят" at bounding box center [927, 187] width 51 height 17
click at [725, 297] on div "василь плоскина +380953345440 Без рейтинга" at bounding box center [662, 273] width 129 height 216
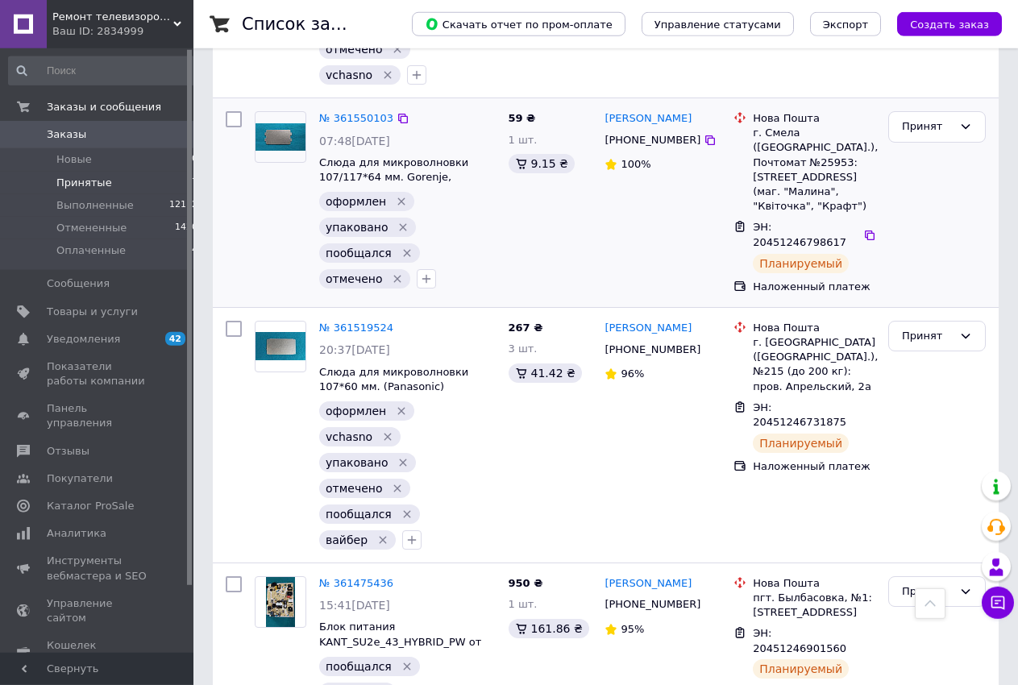
scroll to position [740, 0]
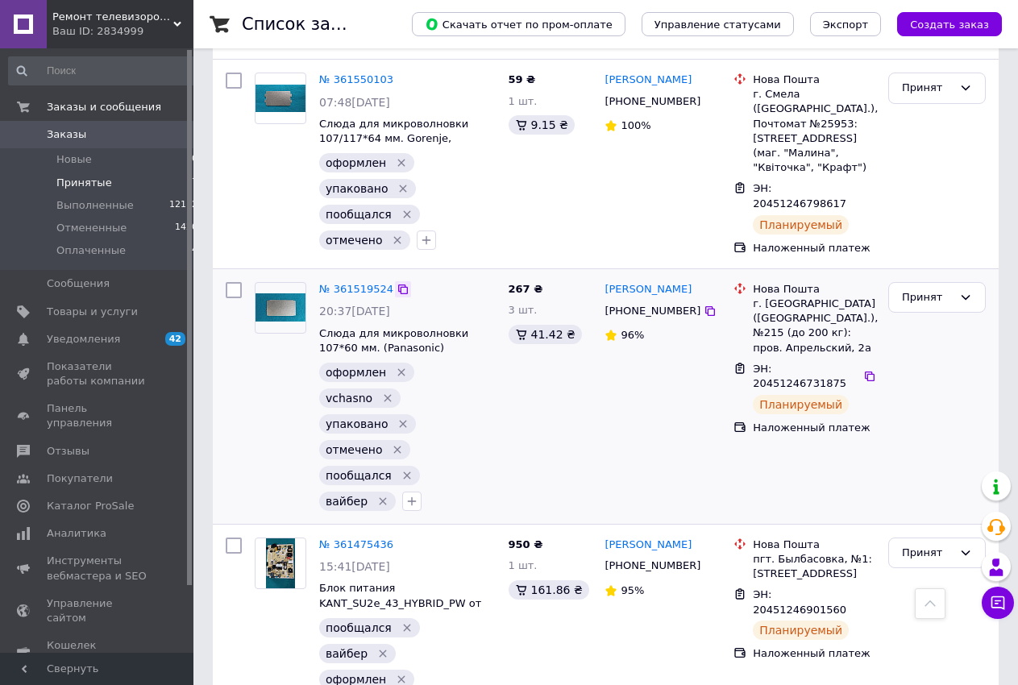
click at [396, 283] on icon at bounding box center [402, 289] width 13 height 13
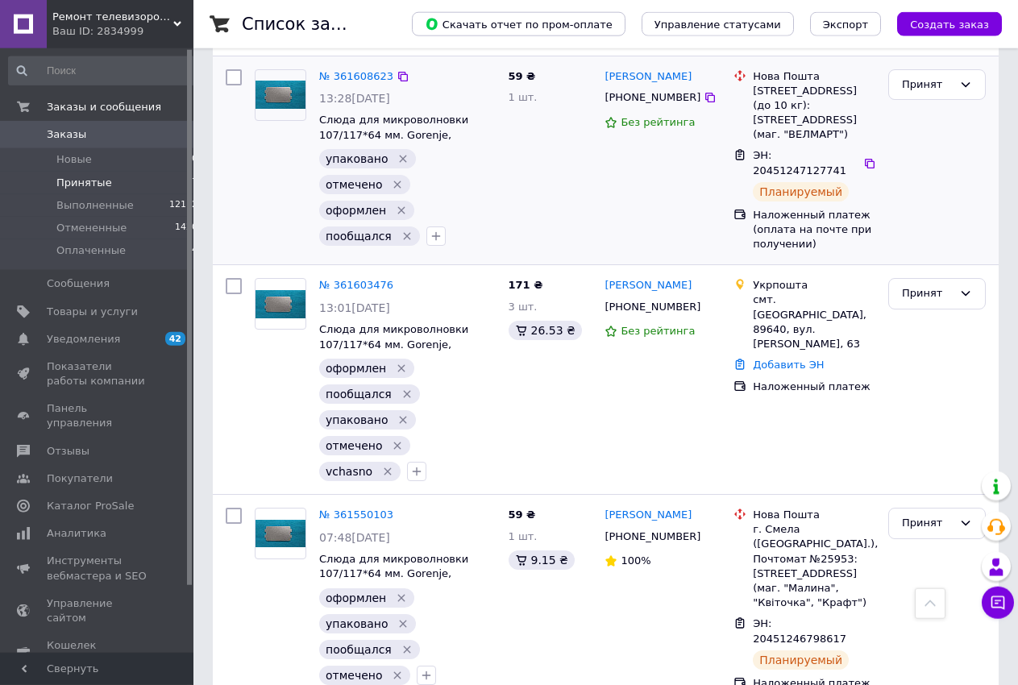
scroll to position [164, 0]
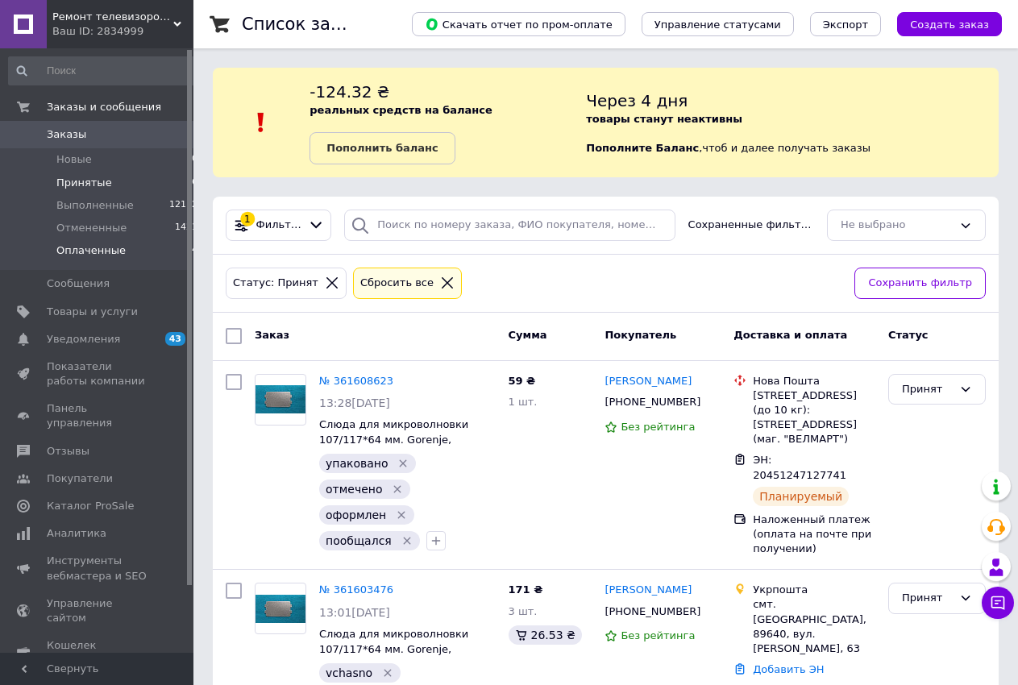
click at [106, 251] on span "Оплаченные" at bounding box center [90, 250] width 69 height 15
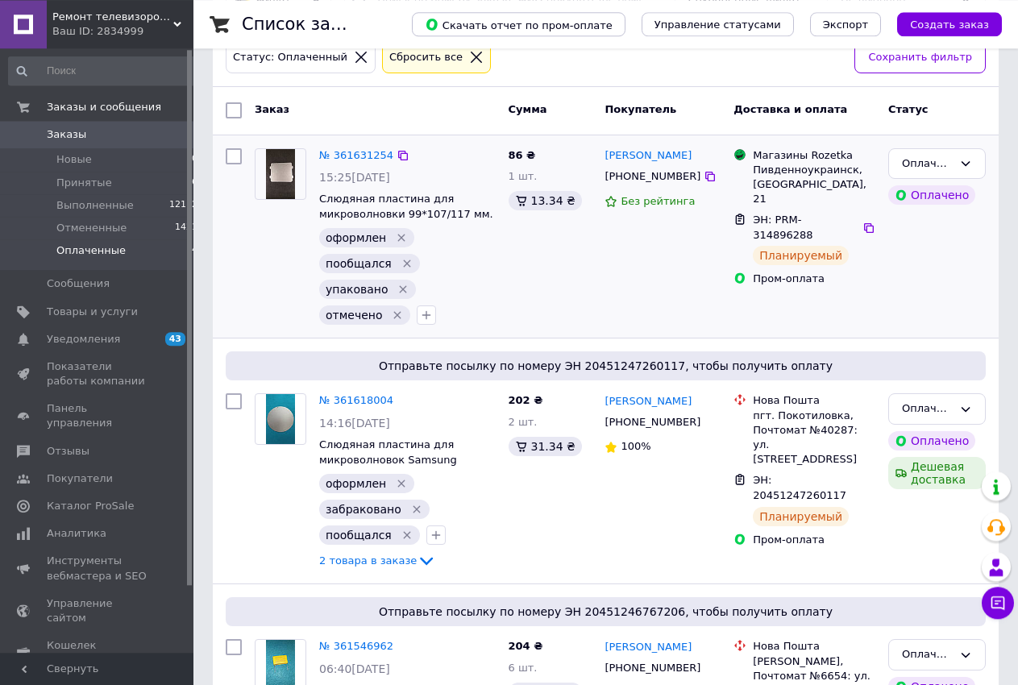
scroll to position [247, 0]
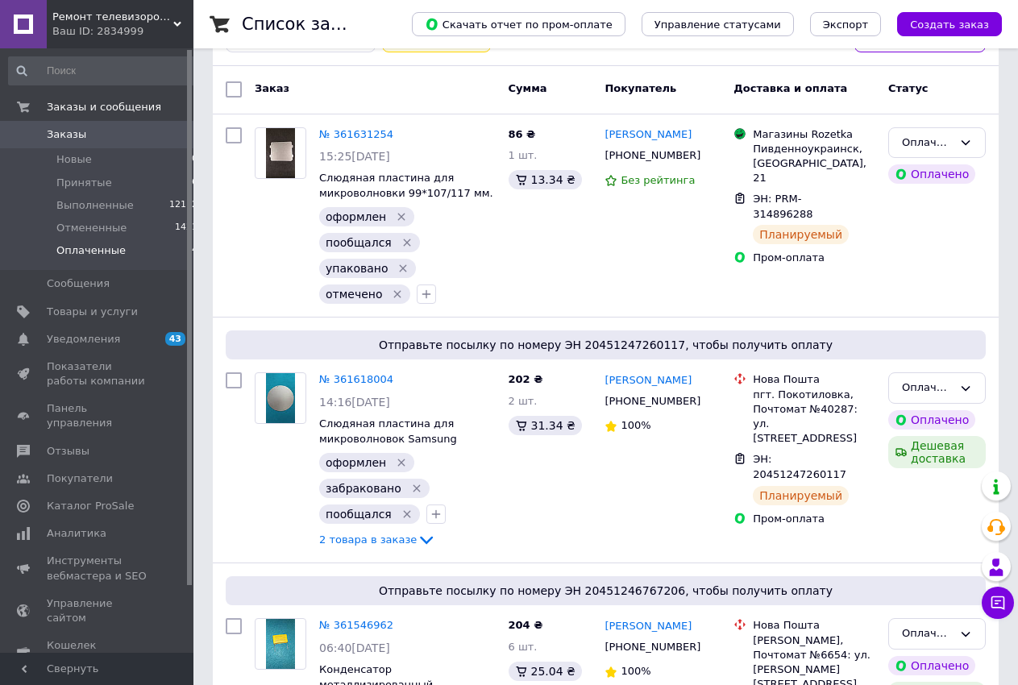
click at [90, 252] on span "Оплаченные" at bounding box center [90, 250] width 69 height 15
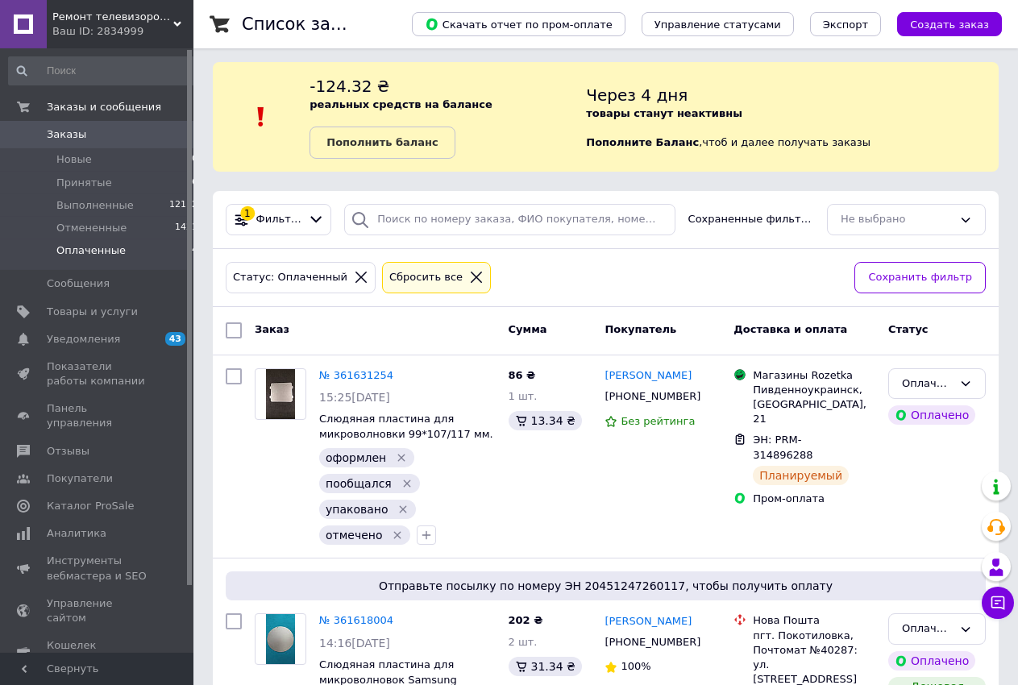
scroll to position [0, 0]
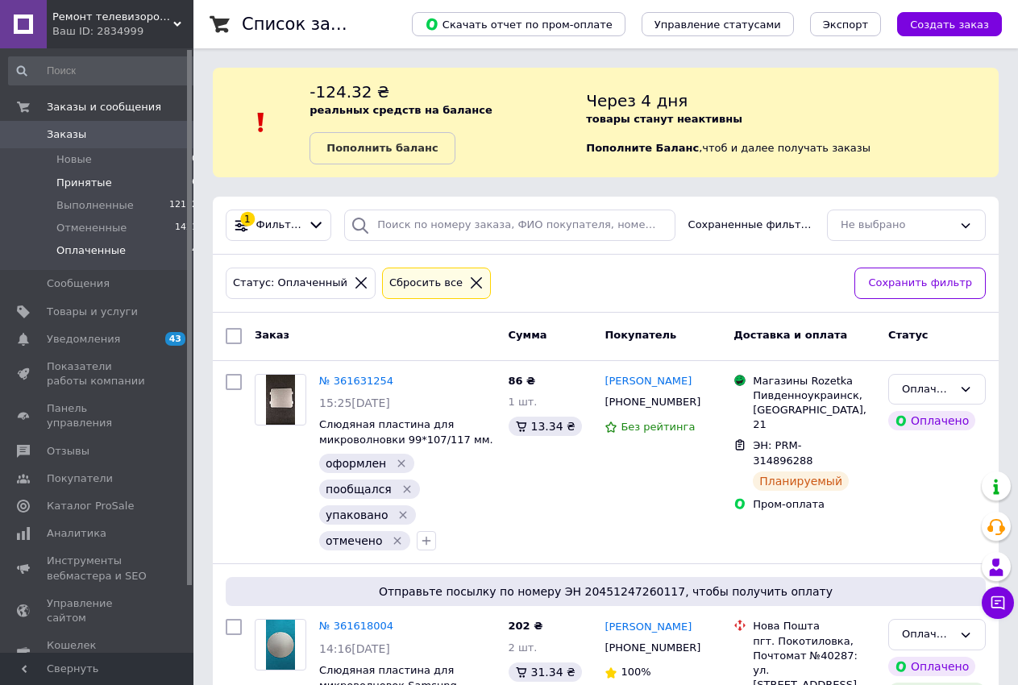
click at [114, 180] on li "Принятые 6" at bounding box center [103, 183] width 207 height 23
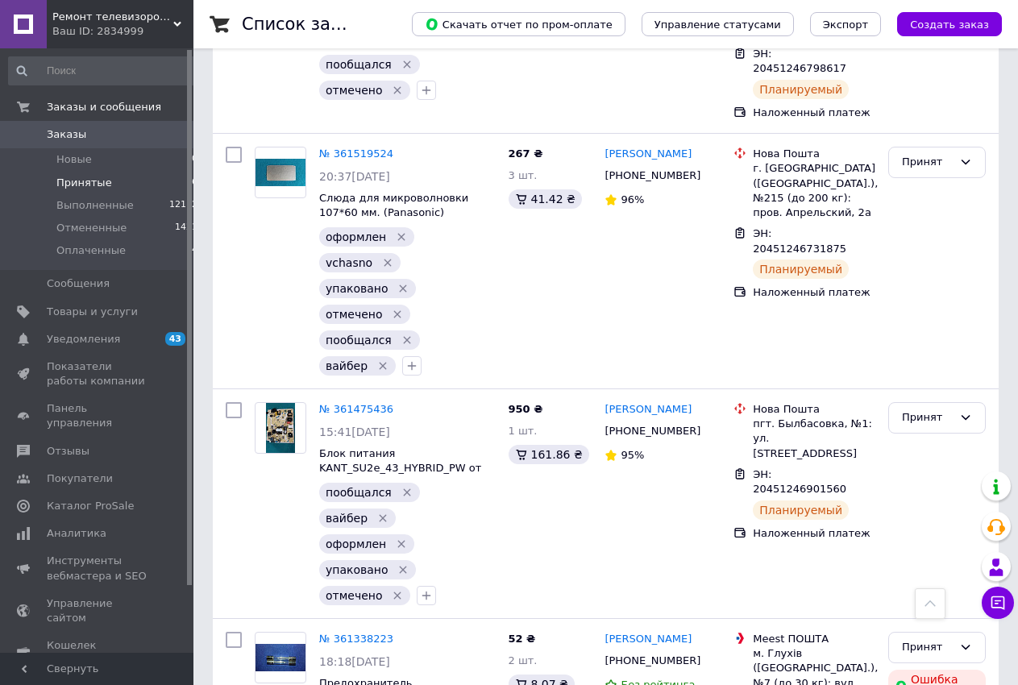
scroll to position [910, 0]
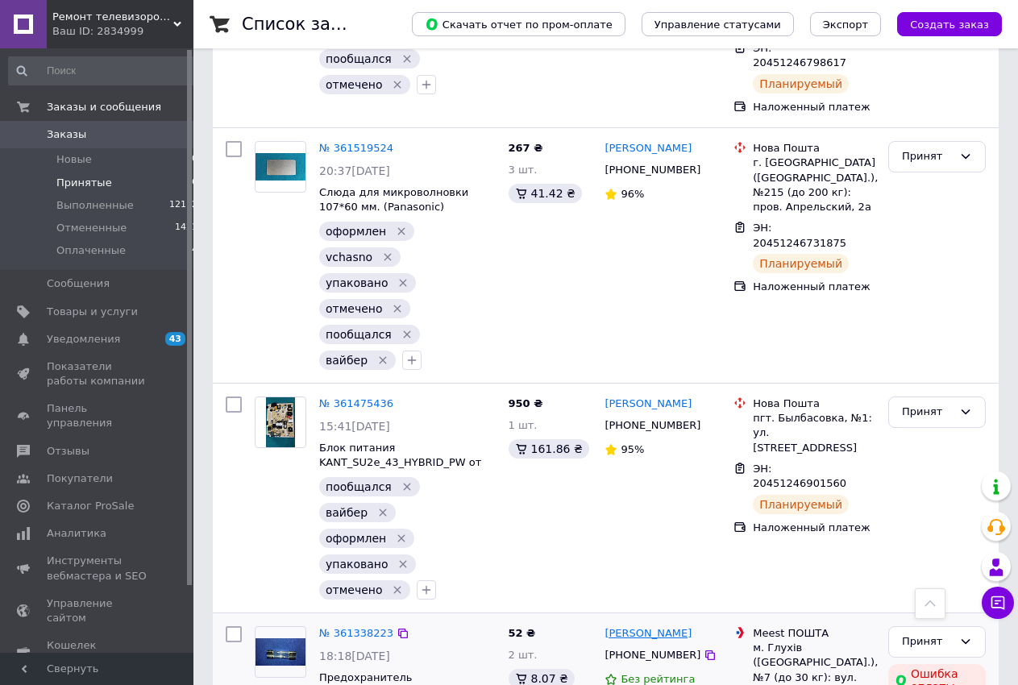
click at [650, 626] on link "[PERSON_NAME]" at bounding box center [647, 633] width 87 height 15
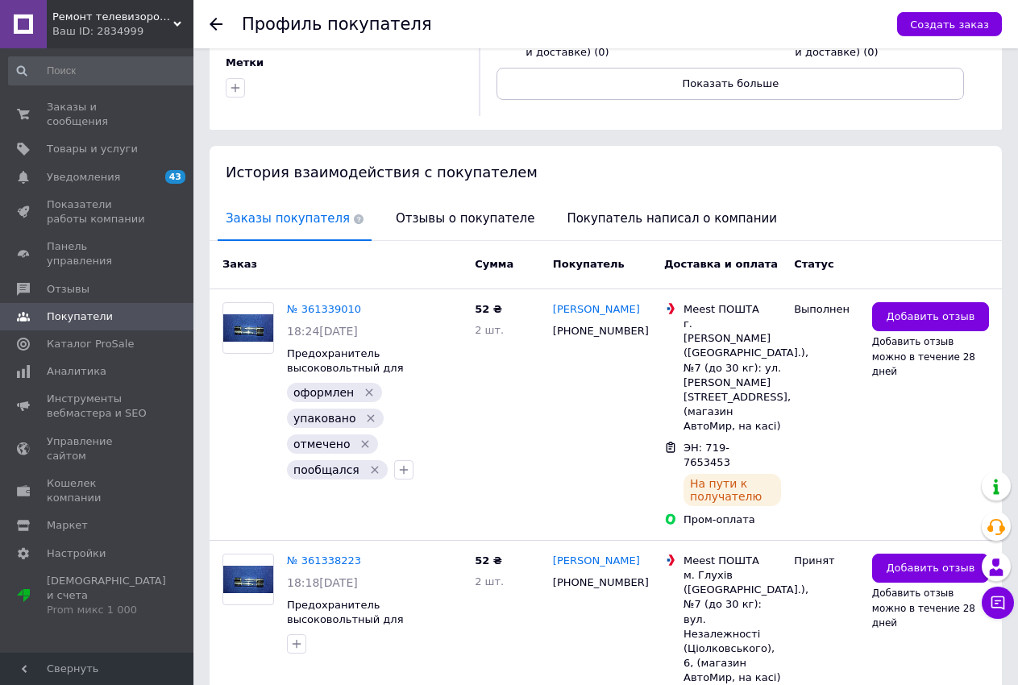
scroll to position [247, 0]
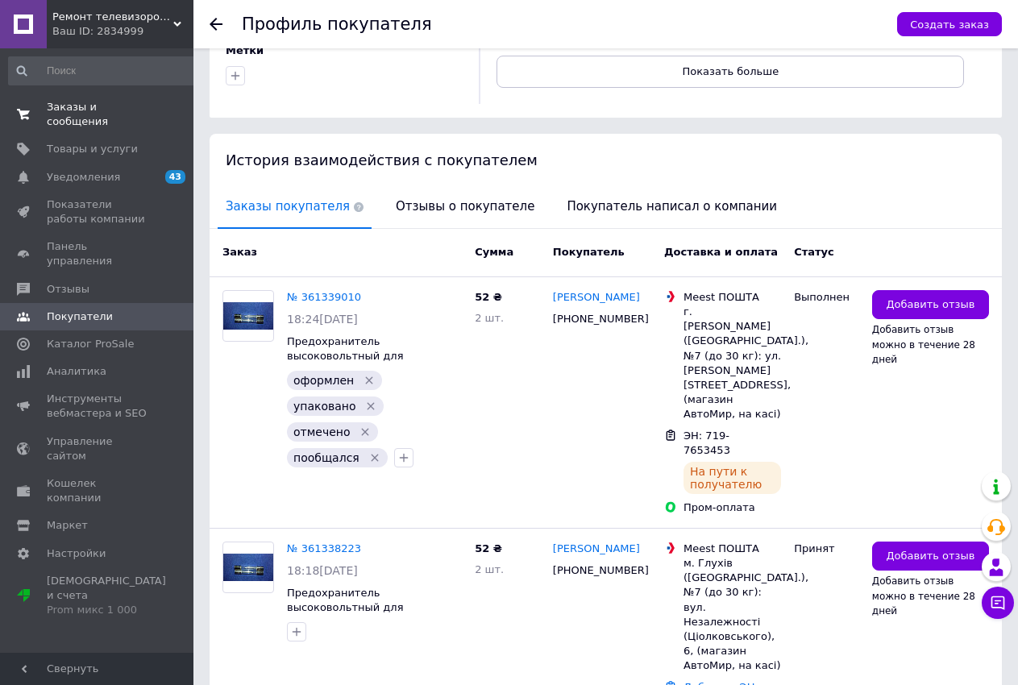
click at [116, 108] on span "Заказы и сообщения" at bounding box center [98, 114] width 102 height 29
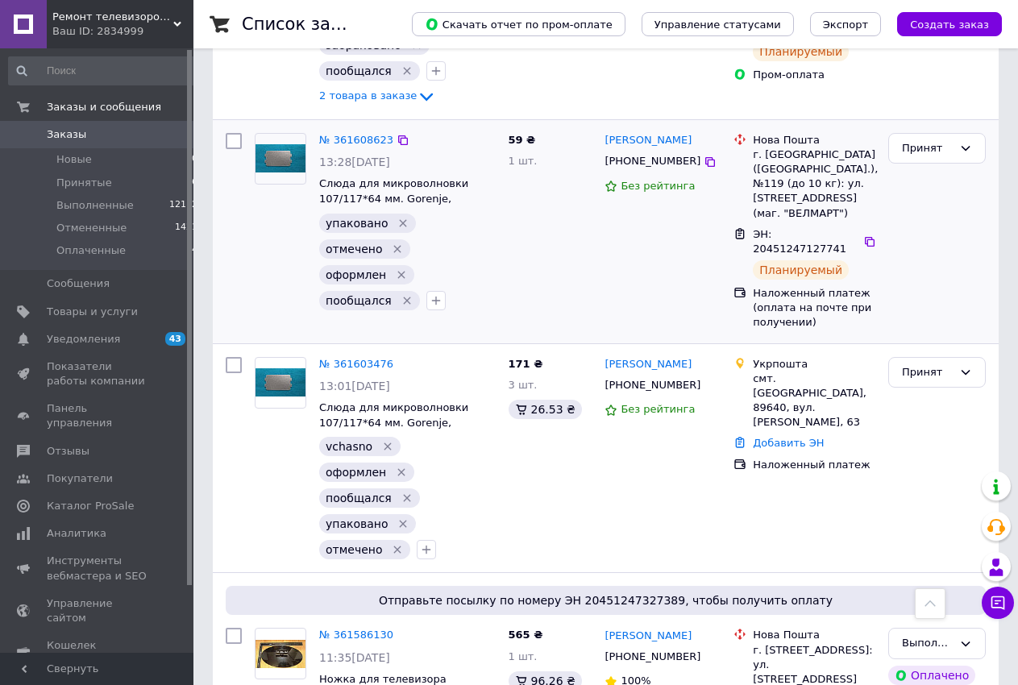
scroll to position [575, 0]
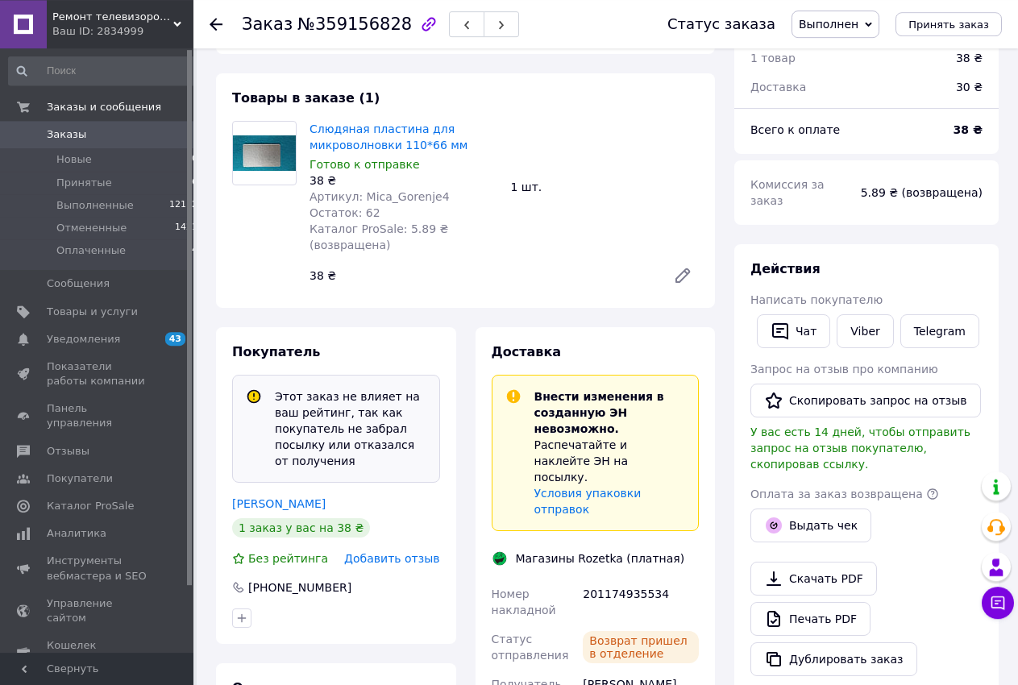
scroll to position [164, 0]
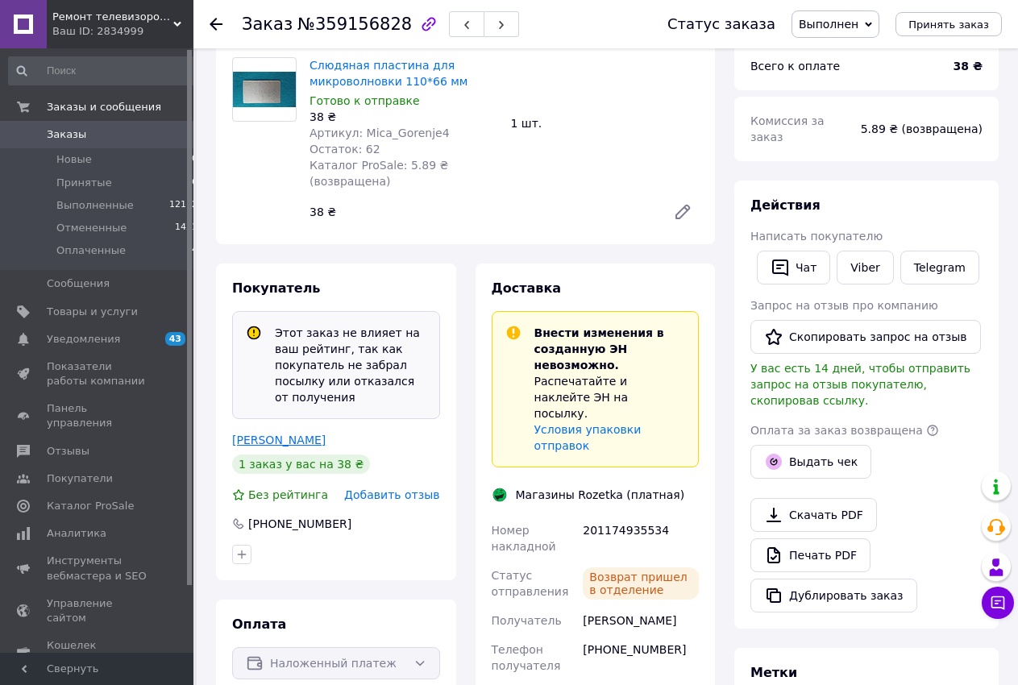
click at [308, 433] on link "[PERSON_NAME]" at bounding box center [278, 439] width 93 height 13
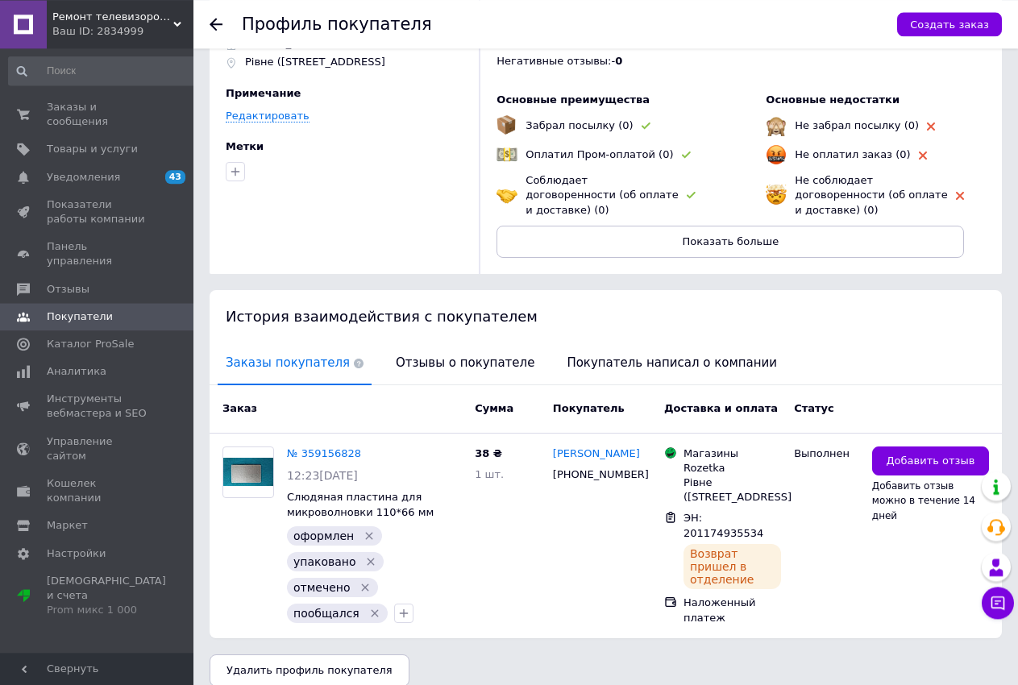
scroll to position [77, 0]
click at [80, 112] on span "Заказы и сообщения" at bounding box center [98, 114] width 102 height 29
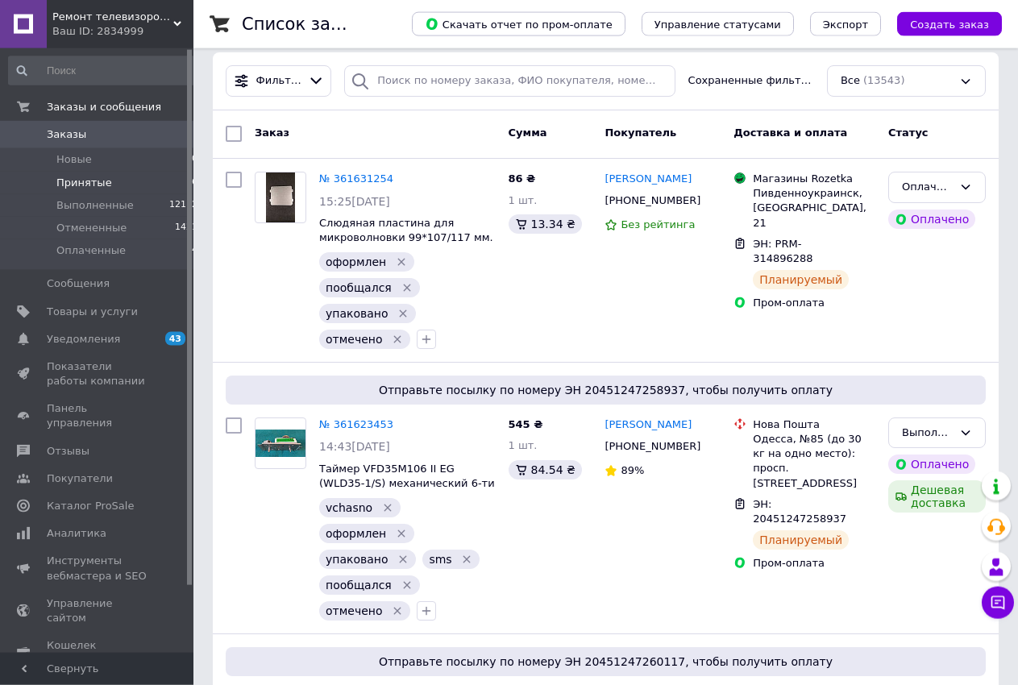
scroll to position [247, 0]
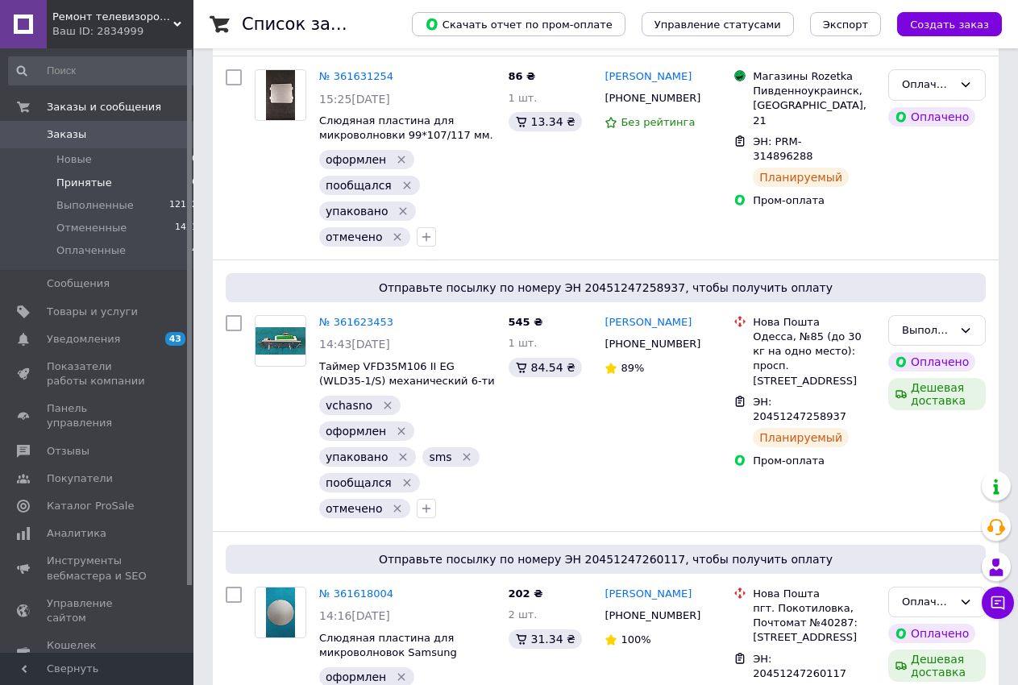
click at [77, 183] on span "Принятые" at bounding box center [84, 183] width 56 height 15
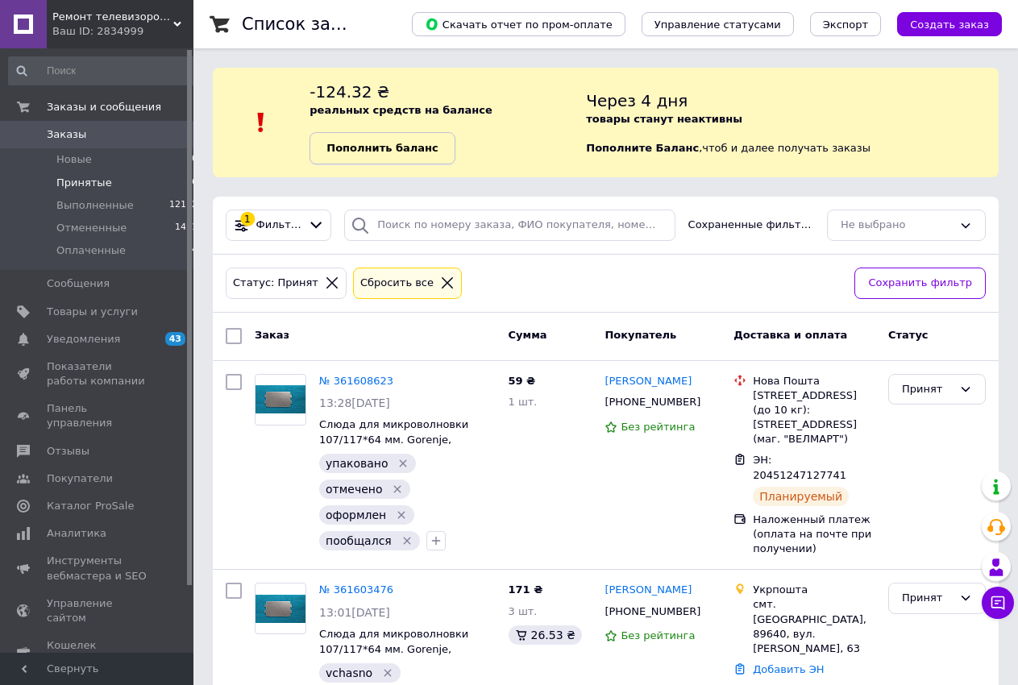
click at [400, 144] on b "Пополнить баланс" at bounding box center [381, 148] width 111 height 12
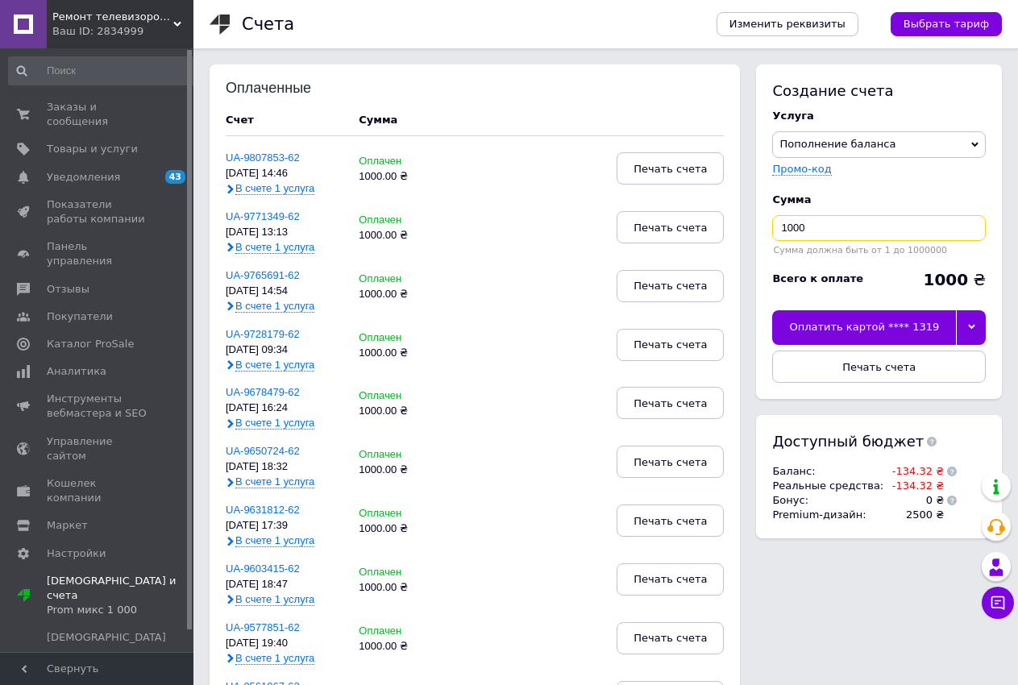
drag, startPoint x: 791, startPoint y: 230, endPoint x: 749, endPoint y: 232, distance: 42.8
click at [772, 232] on input "1000" at bounding box center [879, 228] width 214 height 26
type input "500"
click at [882, 326] on div "Оплатить картой **** 1319" at bounding box center [864, 327] width 184 height 34
click at [834, 332] on div "Оплатить картой **** 1319" at bounding box center [864, 327] width 184 height 34
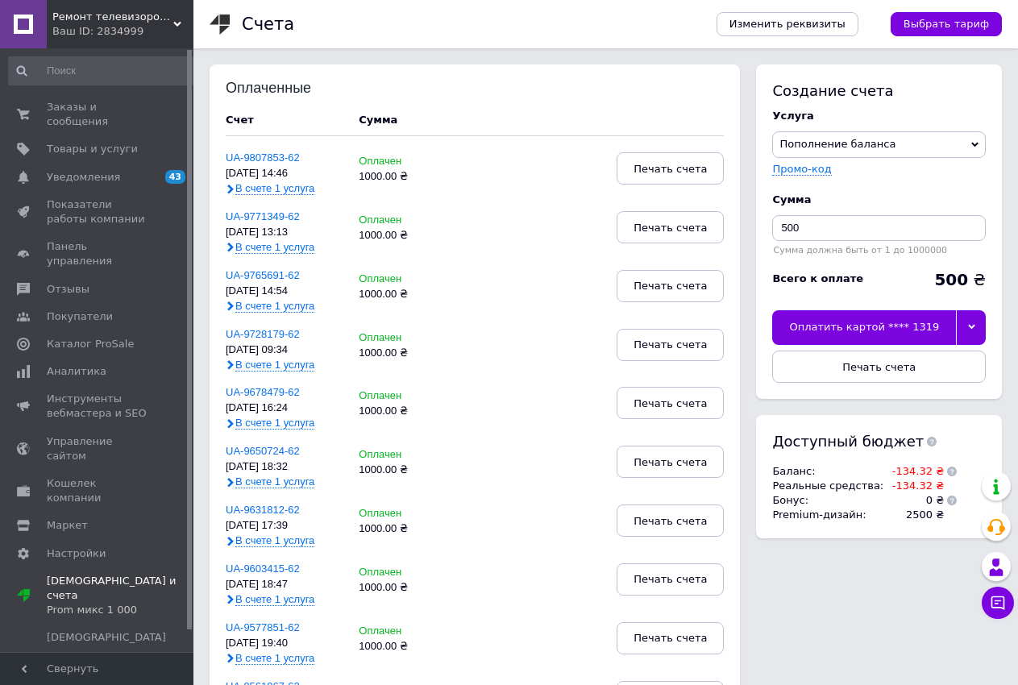
click at [881, 329] on div "Оплатить картой **** 1319" at bounding box center [864, 327] width 184 height 34
click at [874, 327] on div "Оплатить картой **** 1319" at bounding box center [864, 327] width 184 height 34
click at [977, 320] on div at bounding box center [971, 327] width 30 height 34
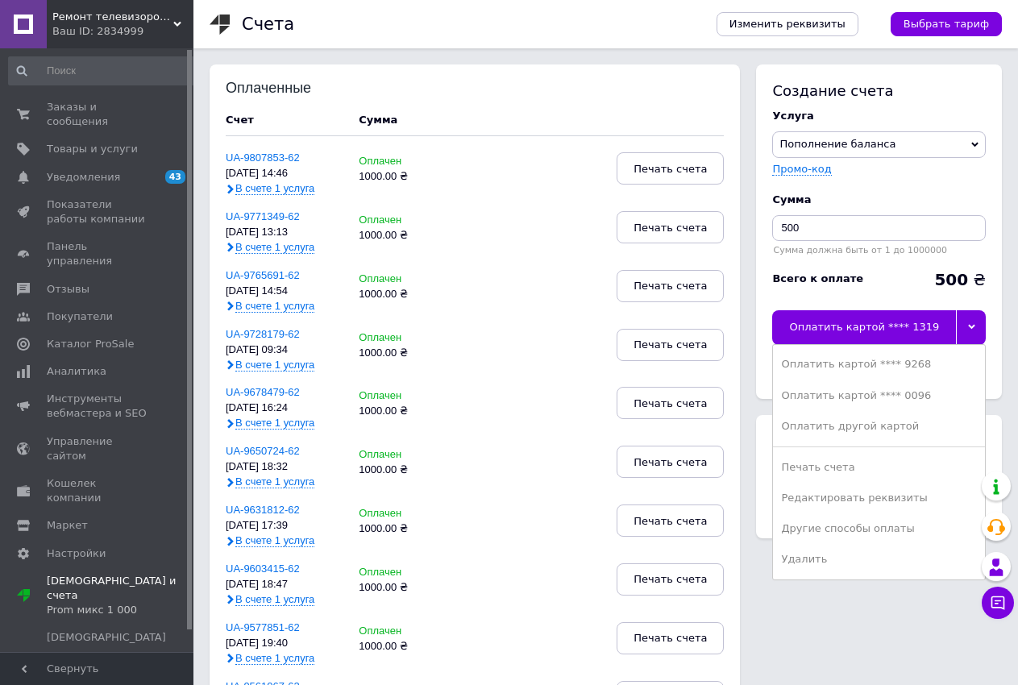
click at [876, 334] on div "Оплатить картой **** 1319" at bounding box center [864, 327] width 184 height 34
click at [818, 324] on div "Оплатить картой **** 1319" at bounding box center [864, 327] width 184 height 34
